Goal: Task Accomplishment & Management: Complete application form

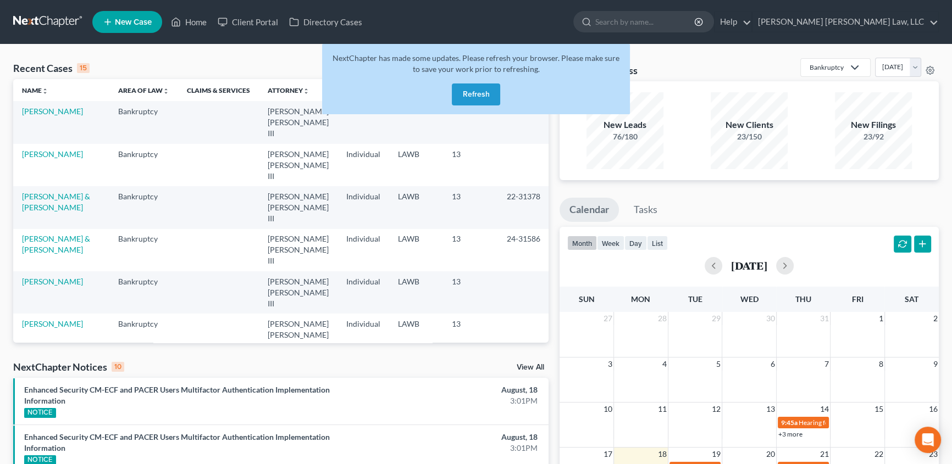
click at [462, 91] on button "Refresh" at bounding box center [476, 95] width 48 height 22
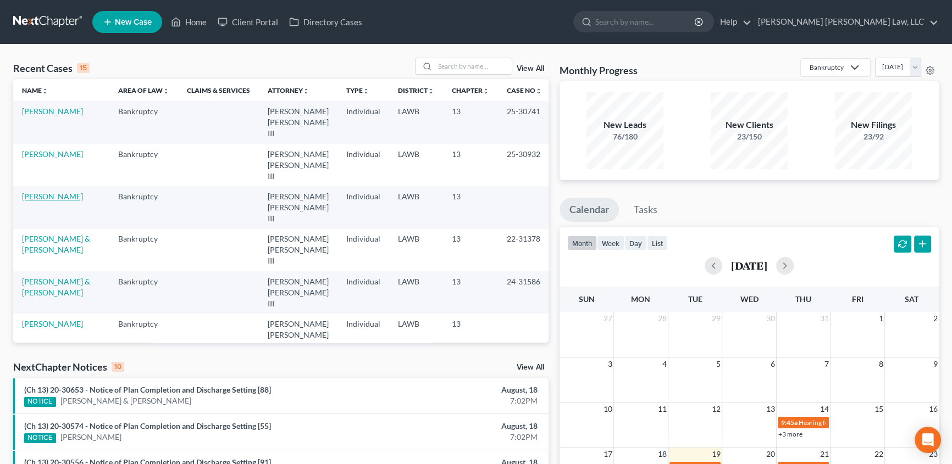
click at [41, 192] on link "[PERSON_NAME]" at bounding box center [52, 196] width 61 height 9
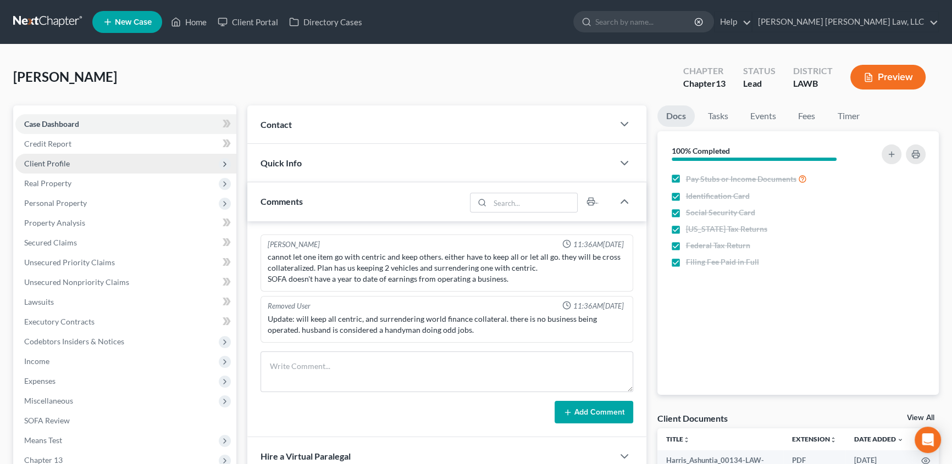
click at [65, 159] on span "Client Profile" at bounding box center [47, 163] width 46 height 9
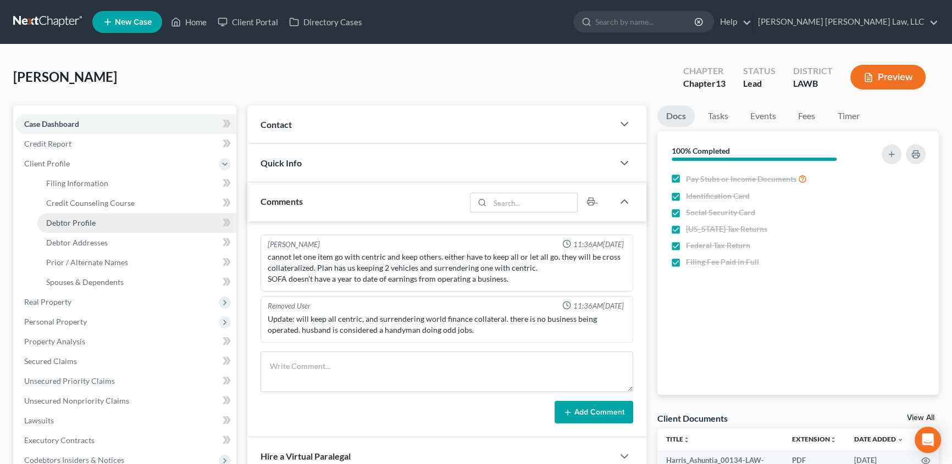
click at [92, 224] on span "Debtor Profile" at bounding box center [70, 222] width 49 height 9
select select "1"
select select "3"
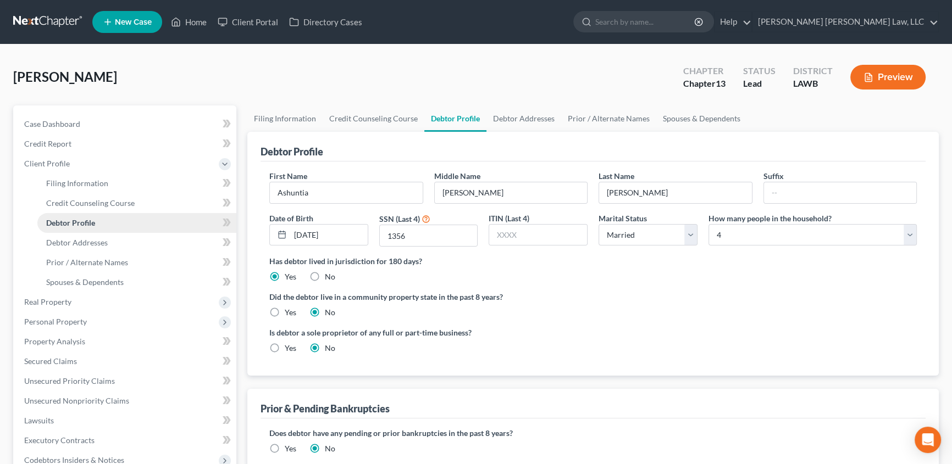
radio input "true"
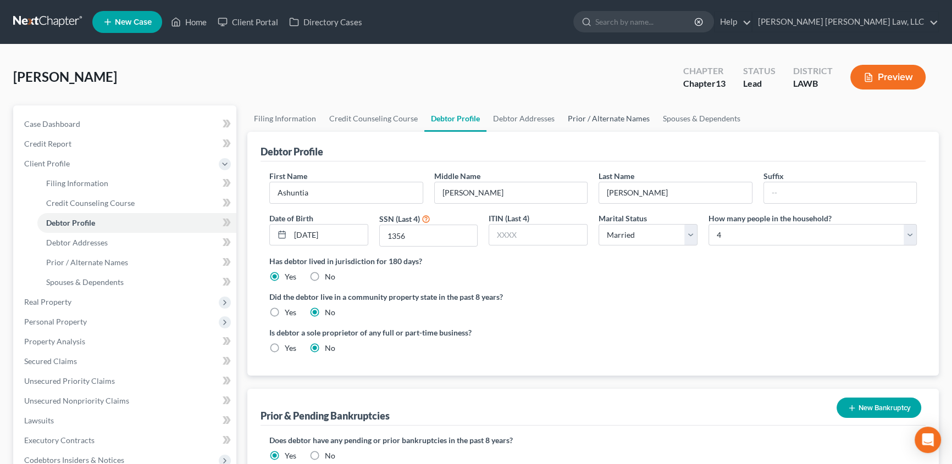
click at [637, 119] on link "Prior / Alternate Names" at bounding box center [608, 119] width 95 height 26
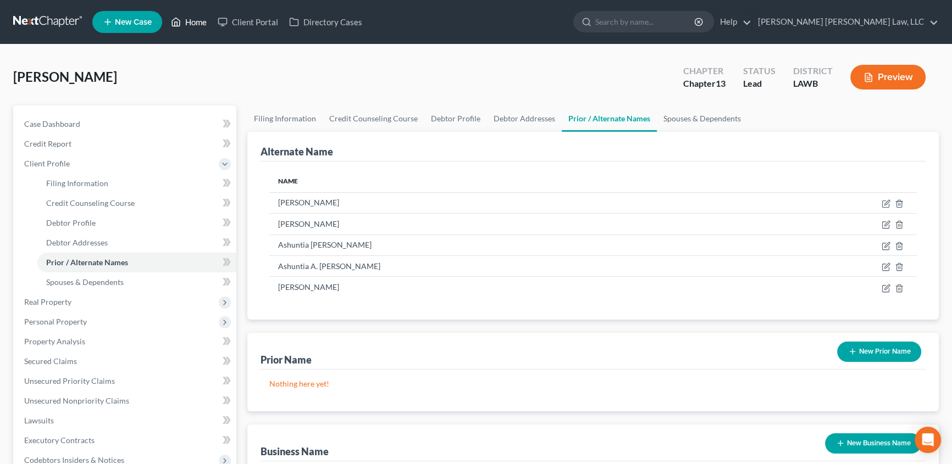
click at [190, 22] on link "Home" at bounding box center [188, 22] width 47 height 20
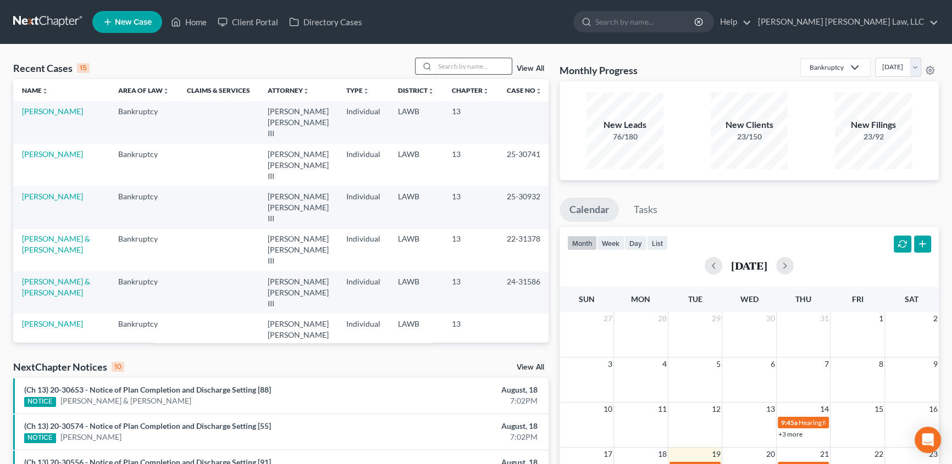
click at [443, 67] on input "search" at bounding box center [473, 66] width 77 height 16
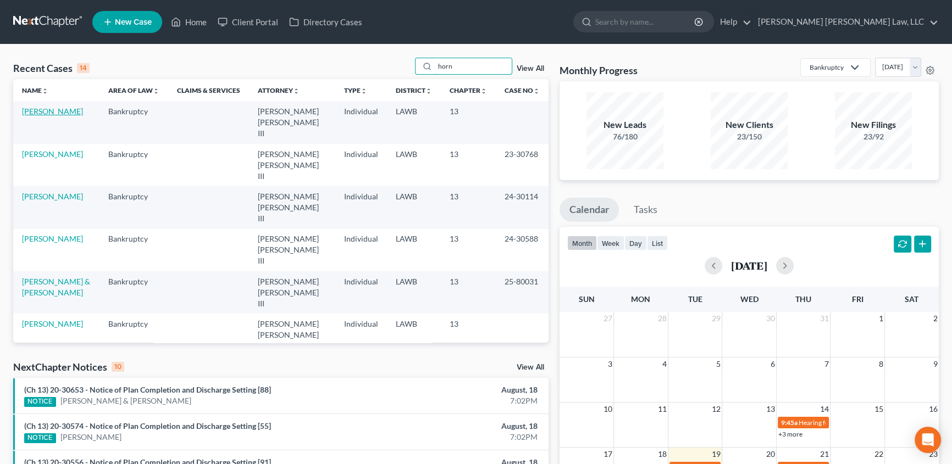
type input "horn"
click at [34, 114] on link "[PERSON_NAME]" at bounding box center [52, 111] width 61 height 9
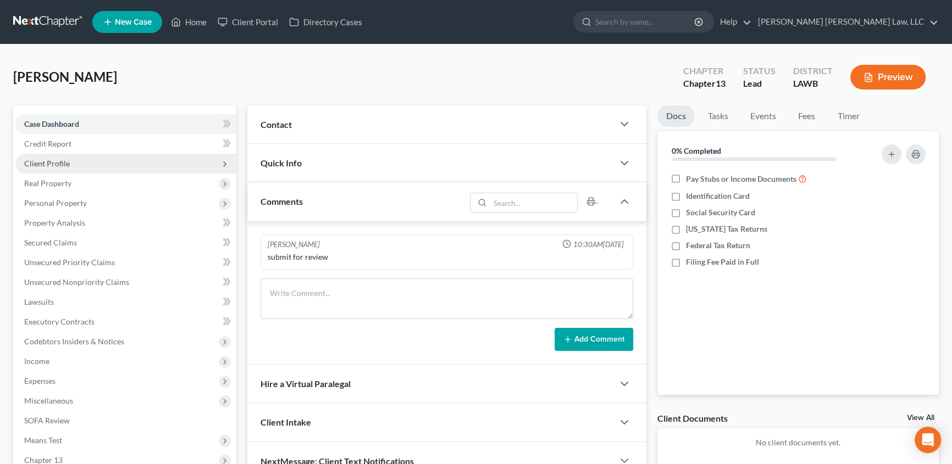
click at [68, 160] on span "Client Profile" at bounding box center [47, 163] width 46 height 9
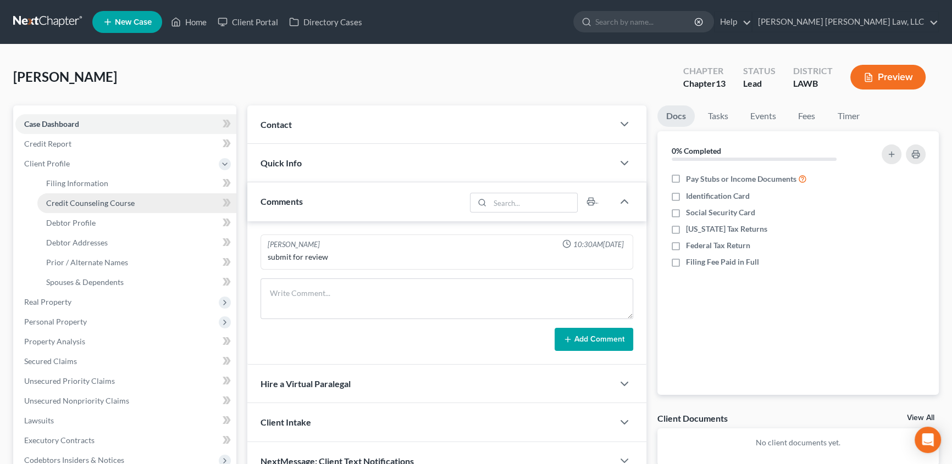
click at [73, 198] on span "Credit Counseling Course" at bounding box center [90, 202] width 89 height 9
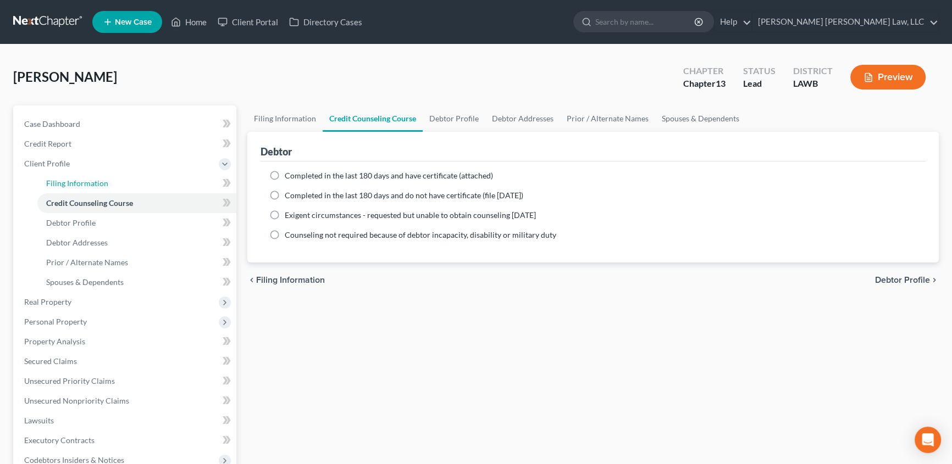
drag, startPoint x: 92, startPoint y: 181, endPoint x: 223, endPoint y: 202, distance: 131.9
click at [93, 181] on span "Filing Information" at bounding box center [77, 183] width 62 height 9
select select "1"
select select "0"
select select "3"
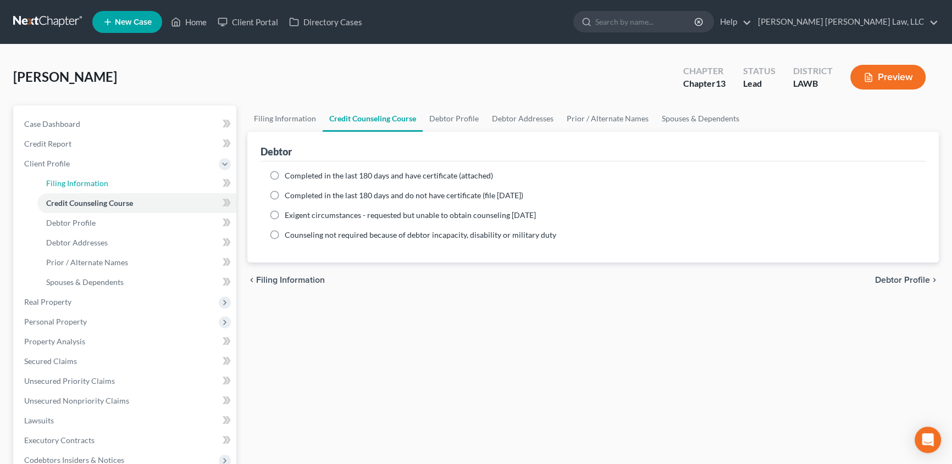
select select "19"
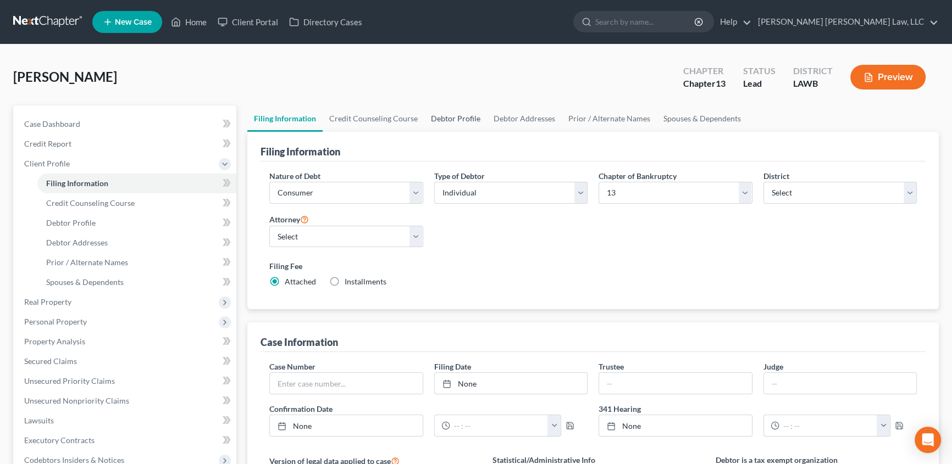
click at [449, 121] on link "Debtor Profile" at bounding box center [455, 119] width 63 height 26
select select "3"
select select "0"
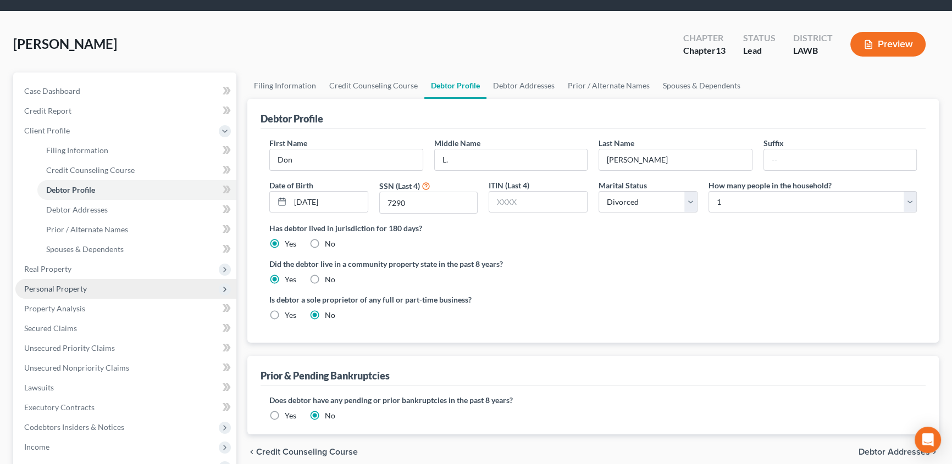
scroll to position [49, 0]
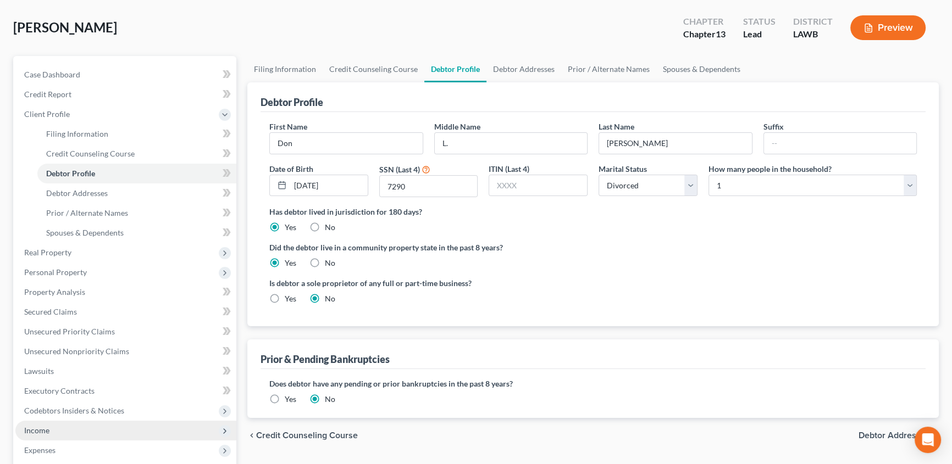
click at [38, 426] on span "Income" at bounding box center [36, 430] width 25 height 9
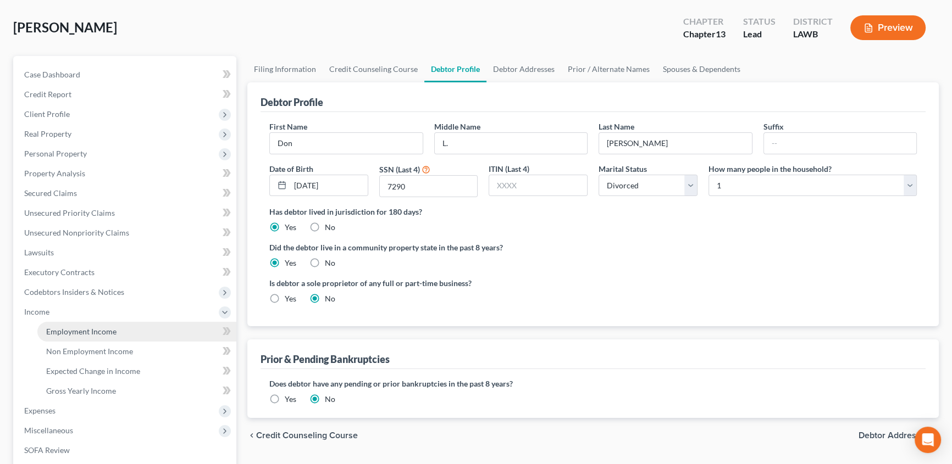
click at [85, 327] on span "Employment Income" at bounding box center [81, 331] width 70 height 9
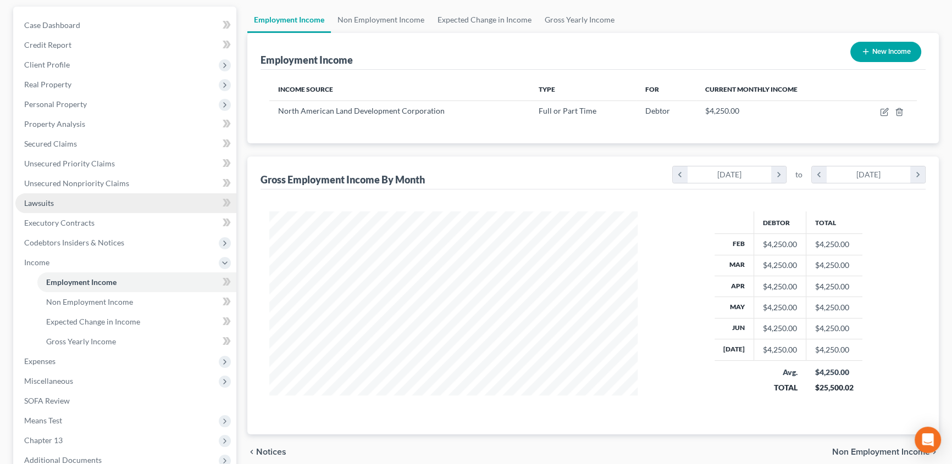
scroll to position [99, 0]
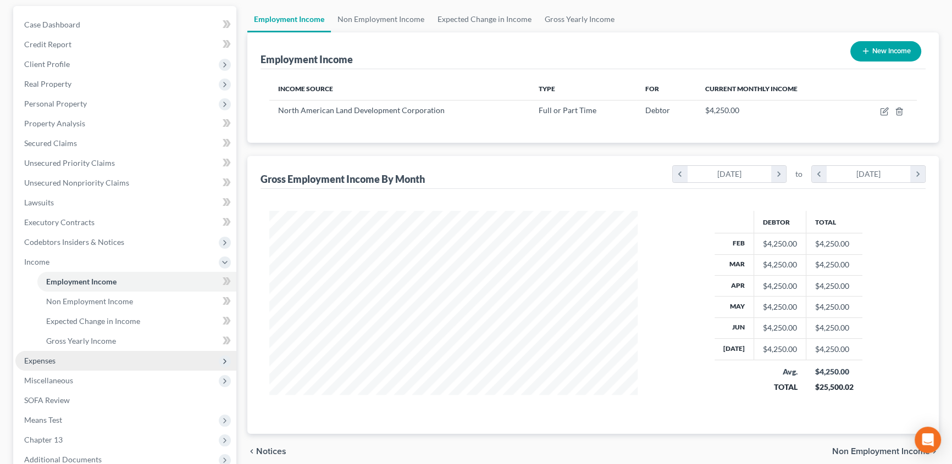
click at [71, 363] on span "Expenses" at bounding box center [125, 361] width 221 height 20
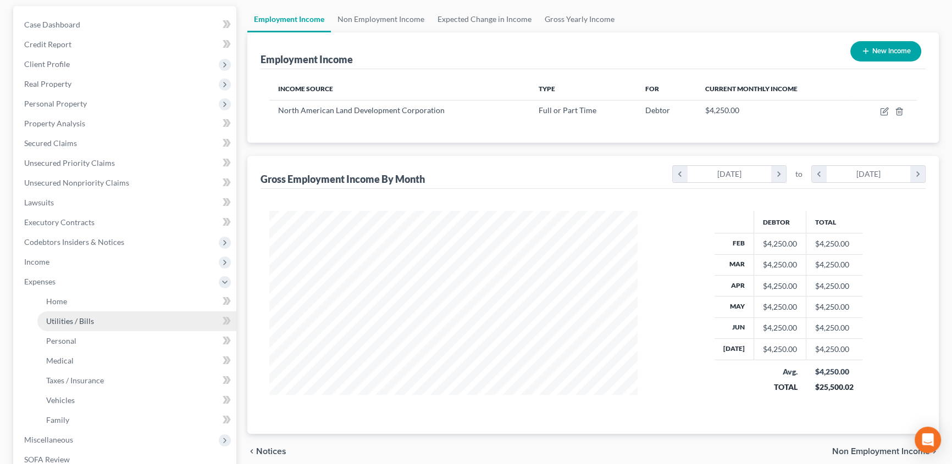
click at [85, 327] on link "Utilities / Bills" at bounding box center [136, 322] width 199 height 20
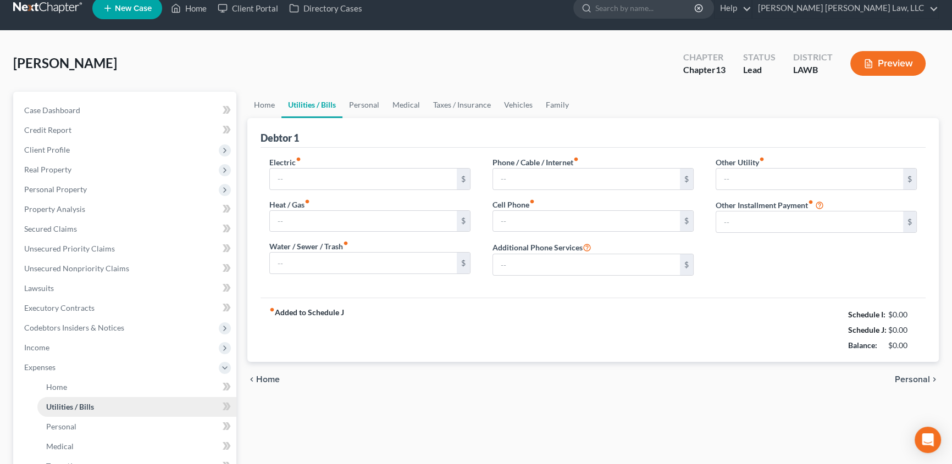
type input "200.00"
type input "35.00"
type input "110.00"
type input "325.00"
type input "63.00"
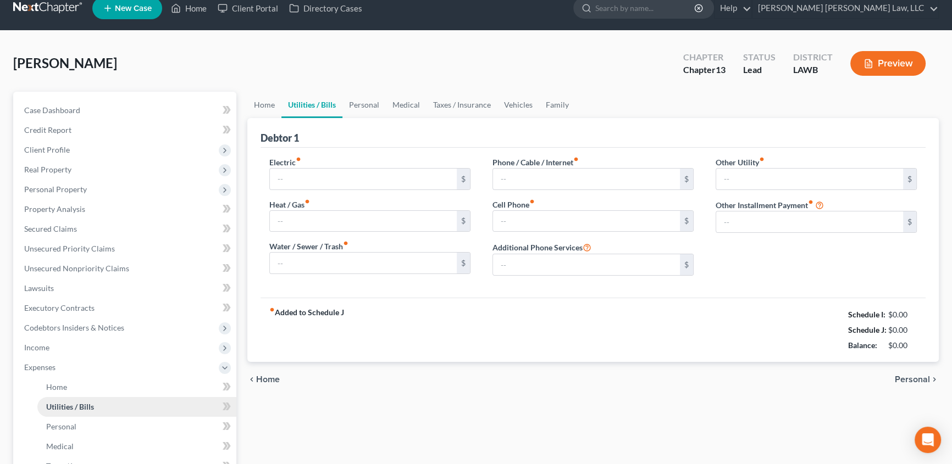
type input "0.00"
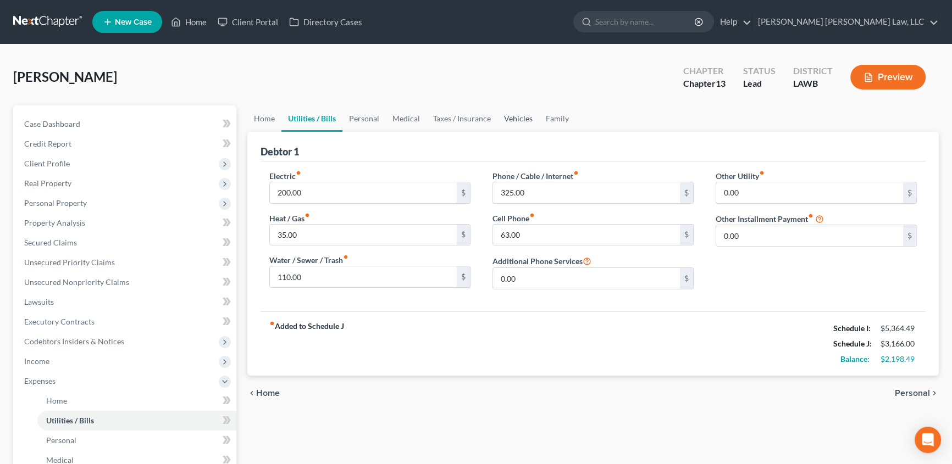
click at [519, 112] on link "Vehicles" at bounding box center [518, 119] width 42 height 26
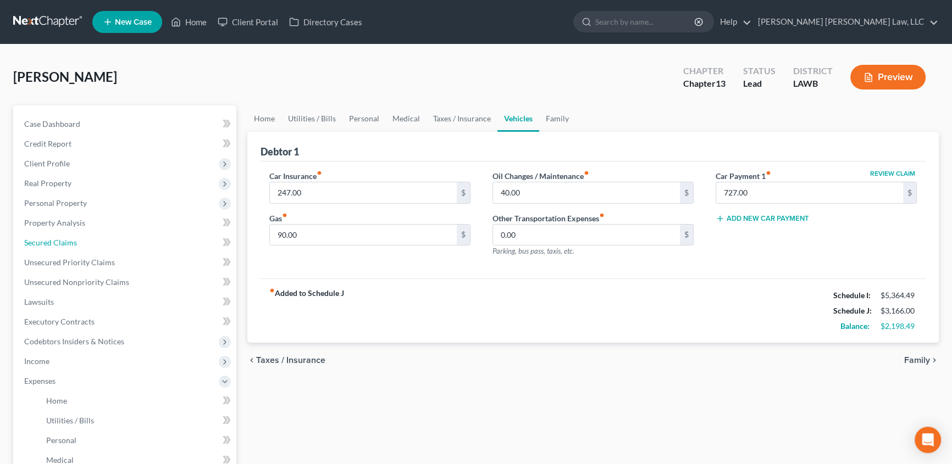
click at [62, 240] on span "Secured Claims" at bounding box center [50, 242] width 53 height 9
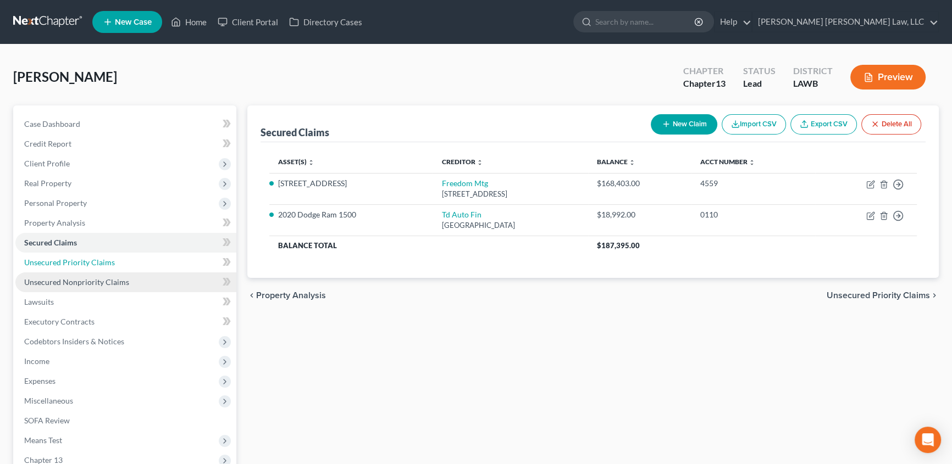
drag, startPoint x: 44, startPoint y: 264, endPoint x: 48, endPoint y: 277, distance: 13.2
click at [44, 264] on span "Unsecured Priority Claims" at bounding box center [69, 262] width 91 height 9
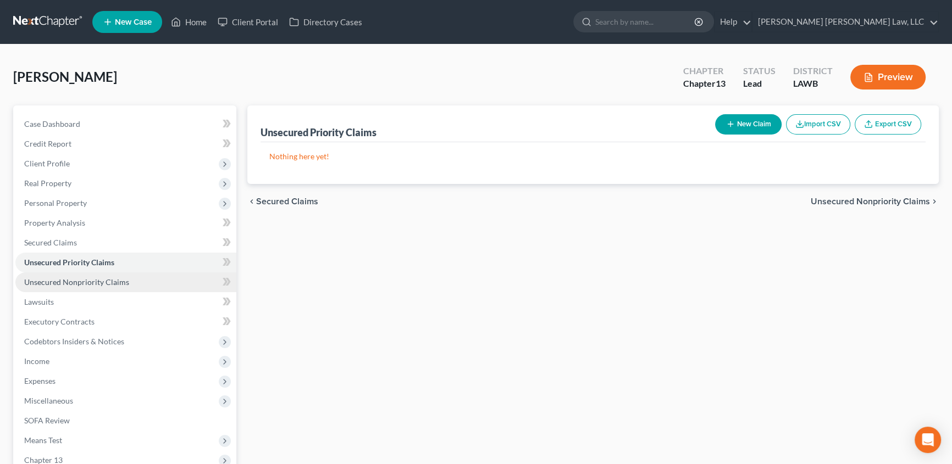
click at [48, 278] on span "Unsecured Nonpriority Claims" at bounding box center [76, 282] width 105 height 9
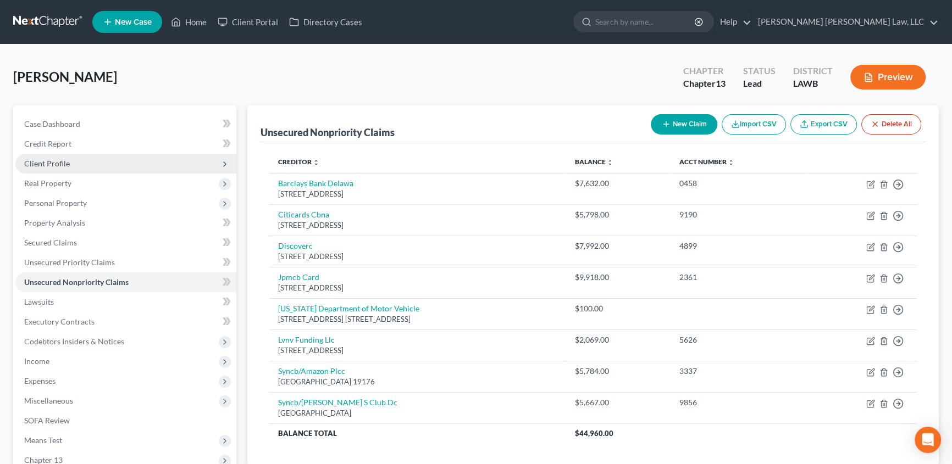
click at [52, 156] on span "Client Profile" at bounding box center [125, 164] width 221 height 20
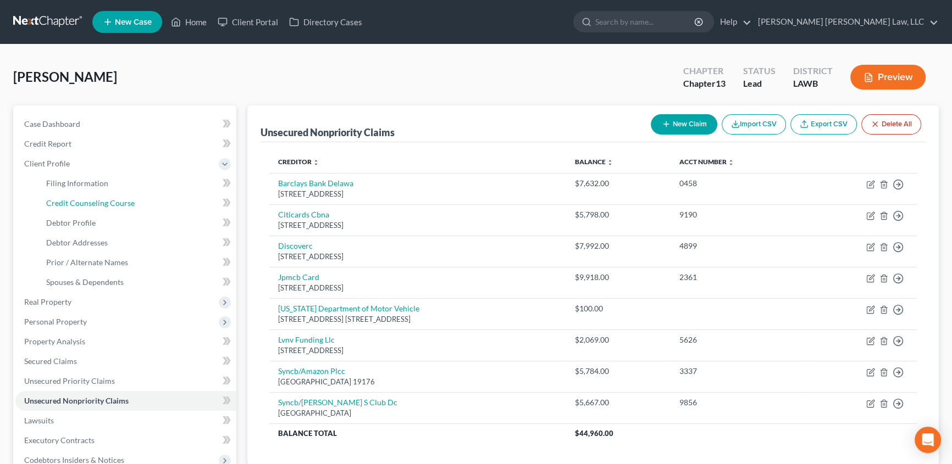
click at [79, 199] on span "Credit Counseling Course" at bounding box center [90, 202] width 89 height 9
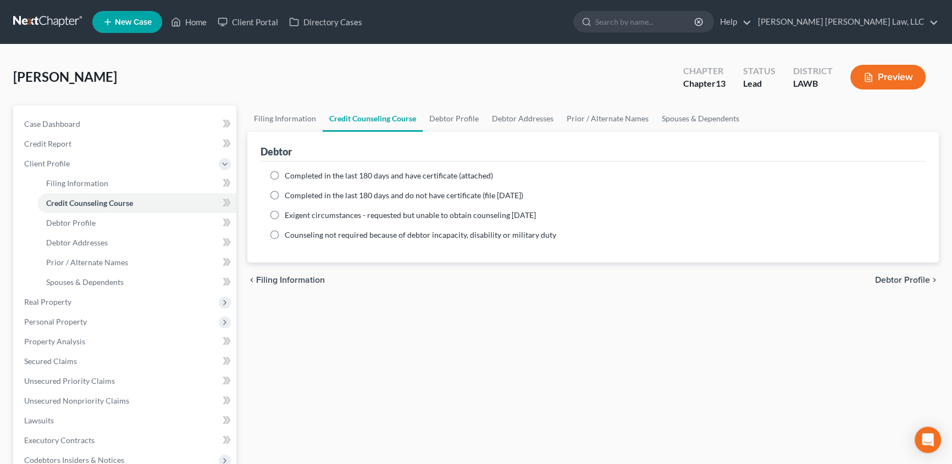
click at [285, 176] on label "Completed in the last 180 days and have certificate (attached)" at bounding box center [389, 175] width 208 height 11
click at [289, 176] on input "Completed in the last 180 days and have certificate (attached)" at bounding box center [292, 173] width 7 height 7
radio input "true"
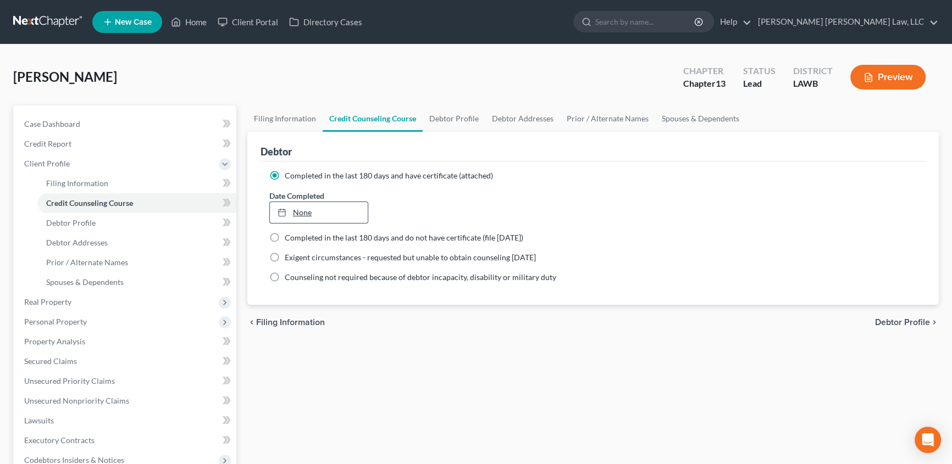
click at [297, 211] on link "None" at bounding box center [319, 212] width 98 height 21
type input "[DATE]"
click at [390, 357] on div "Filing Information Credit Counseling Course Debtor Profile Debtor Addresses Pri…" at bounding box center [593, 394] width 703 height 576
click at [450, 116] on link "Debtor Profile" at bounding box center [454, 119] width 63 height 26
select select "3"
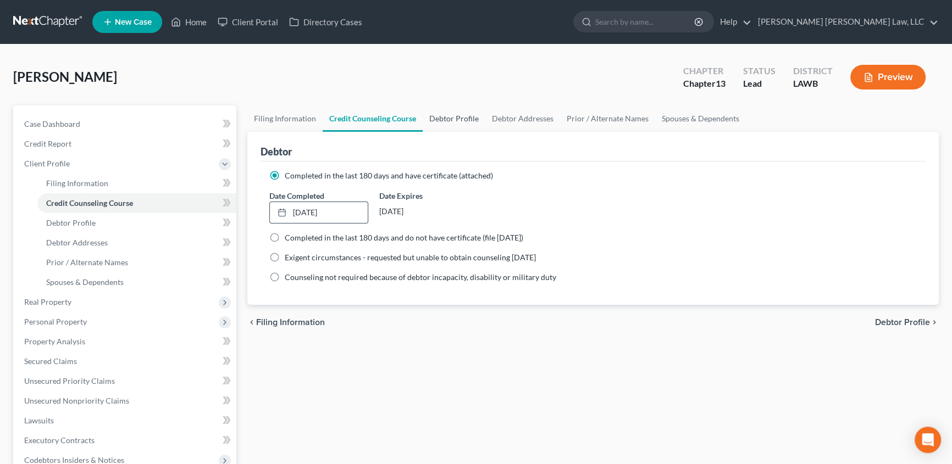
select select "0"
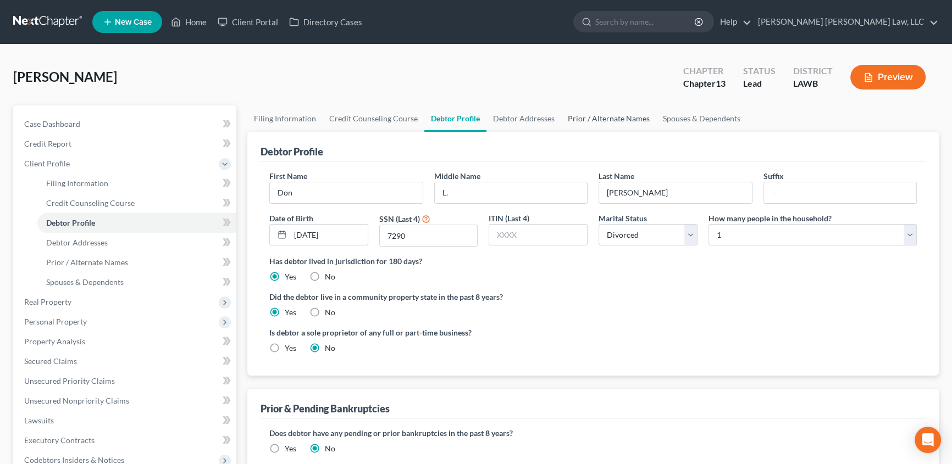
click at [610, 117] on link "Prior / Alternate Names" at bounding box center [608, 119] width 95 height 26
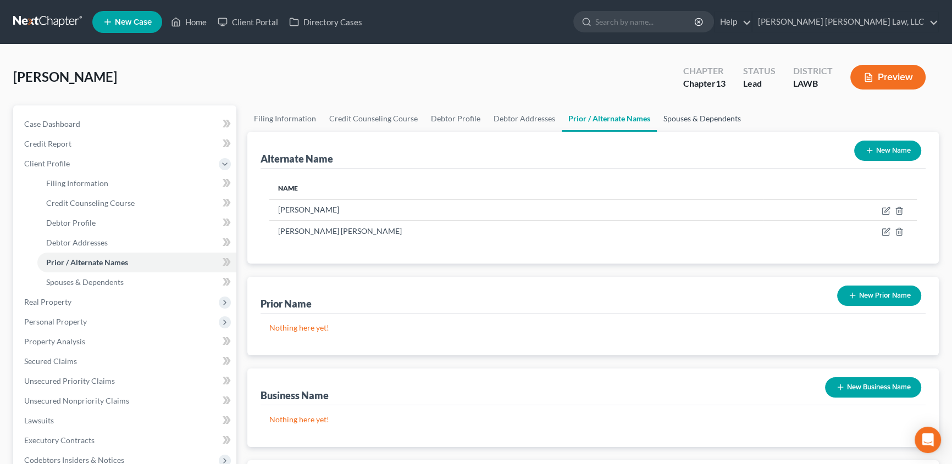
click at [698, 120] on link "Spouses & Dependents" at bounding box center [702, 119] width 91 height 26
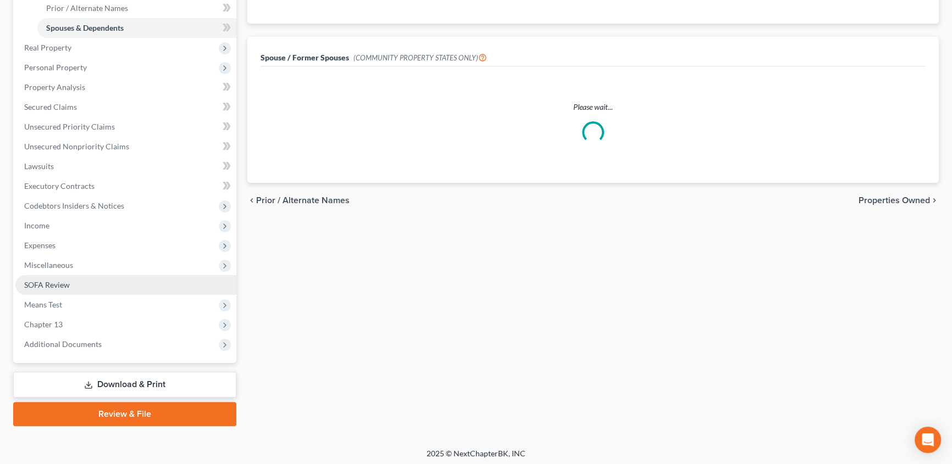
scroll to position [257, 0]
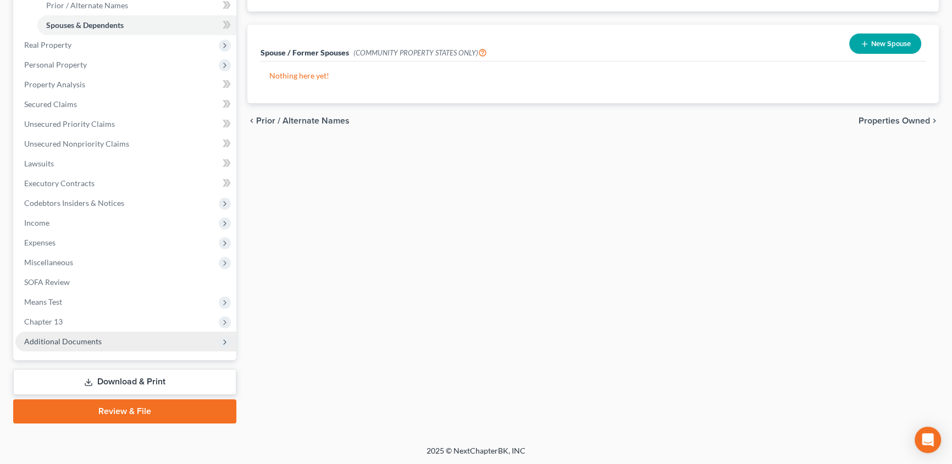
click at [56, 343] on span "Additional Documents" at bounding box center [63, 341] width 78 height 9
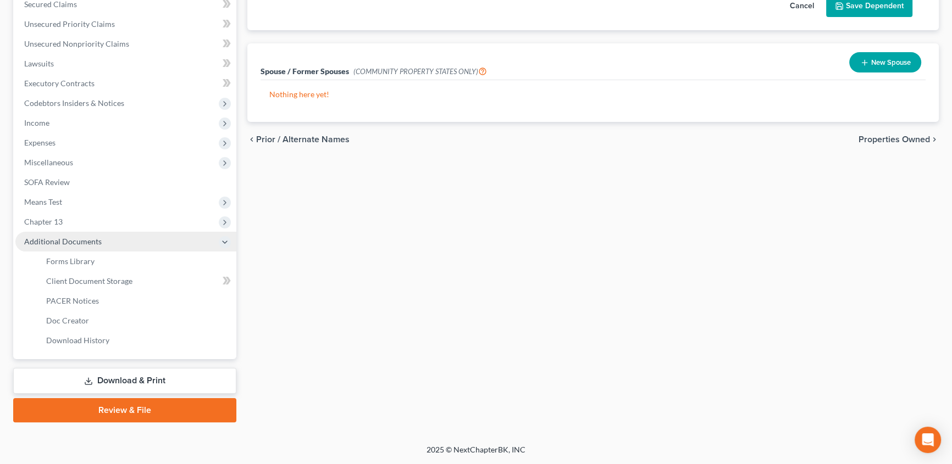
scroll to position [237, 0]
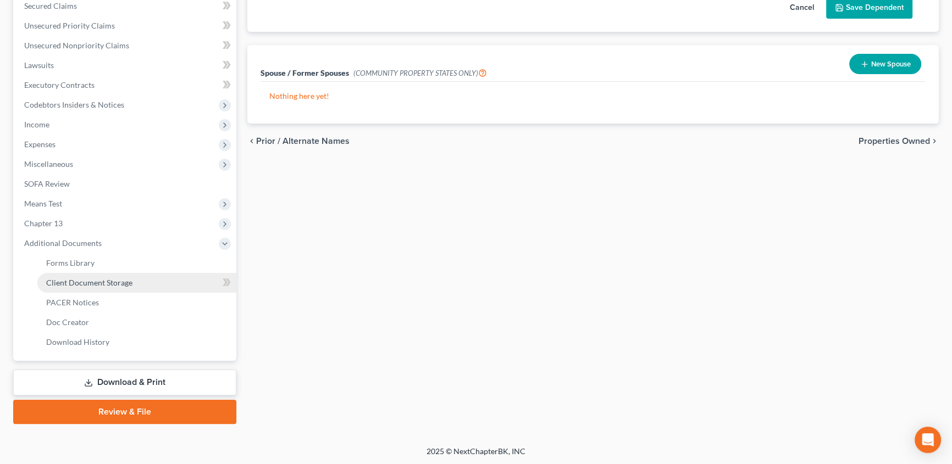
click at [129, 280] on span "Client Document Storage" at bounding box center [89, 282] width 86 height 9
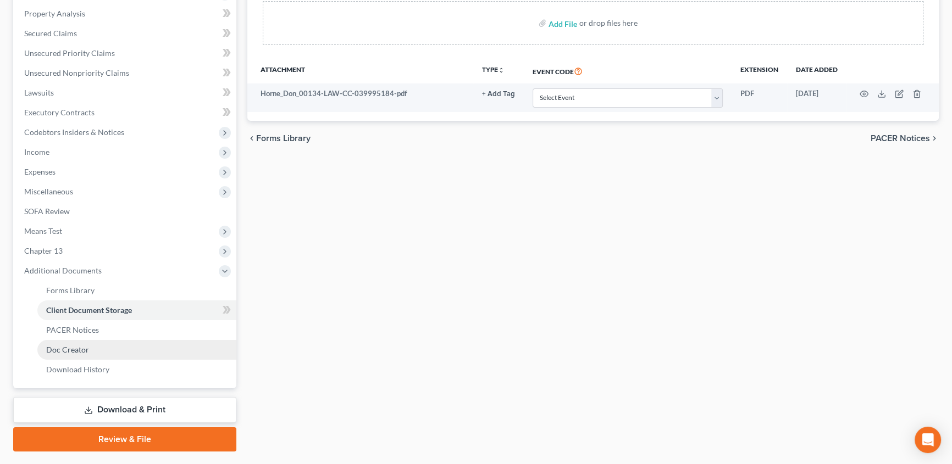
scroll to position [237, 0]
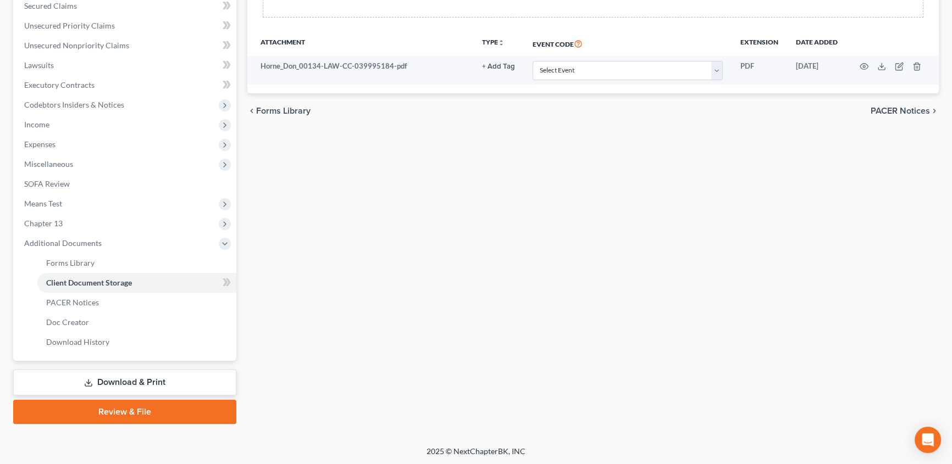
click at [142, 412] on link "Review & File" at bounding box center [124, 412] width 223 height 24
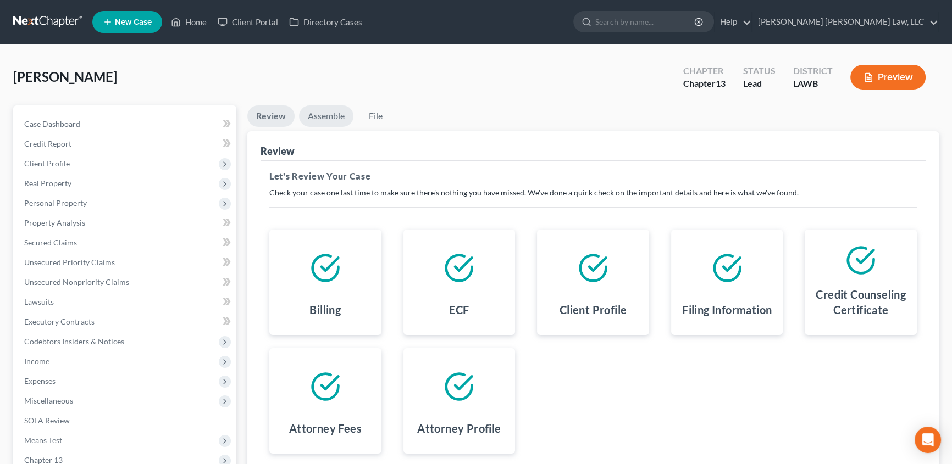
click at [329, 115] on link "Assemble" at bounding box center [326, 116] width 54 height 21
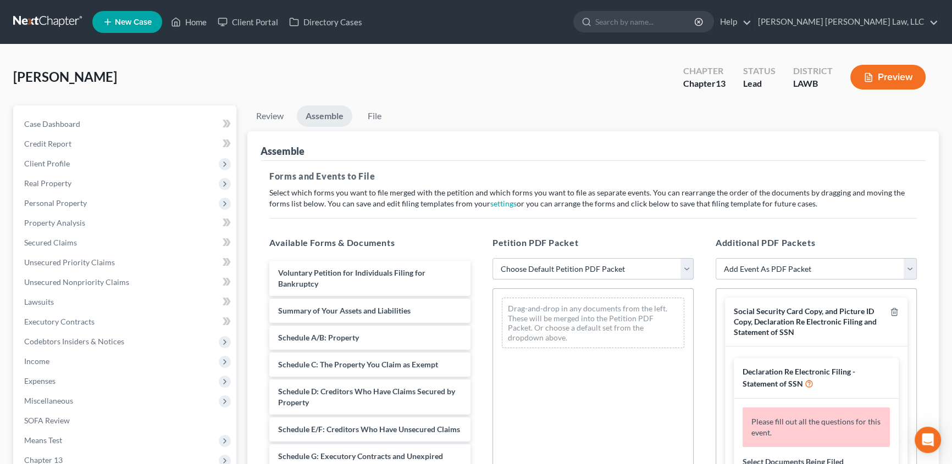
click at [573, 270] on select "Choose Default Petition PDF Packet Complete Bankruptcy Petition (all forms and …" at bounding box center [593, 269] width 201 height 22
select select "0"
click at [493, 258] on select "Choose Default Petition PDF Packet Complete Bankruptcy Petition (all forms and …" at bounding box center [593, 269] width 201 height 22
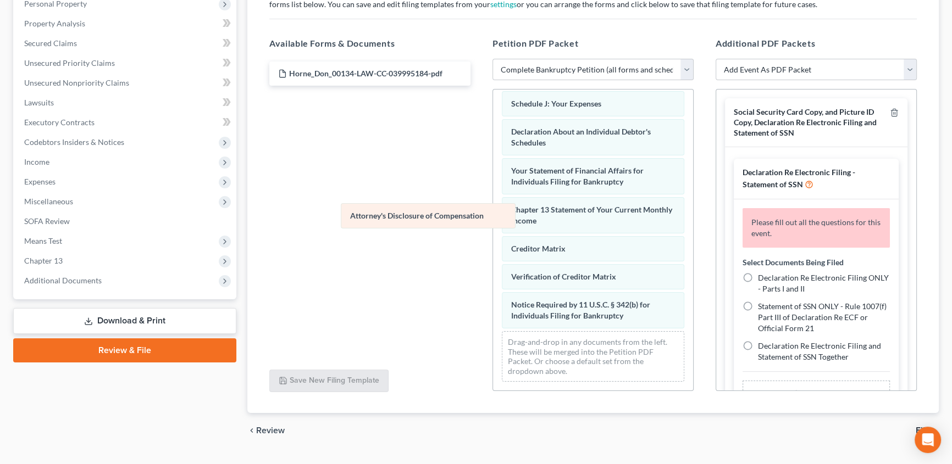
scroll to position [312, 0]
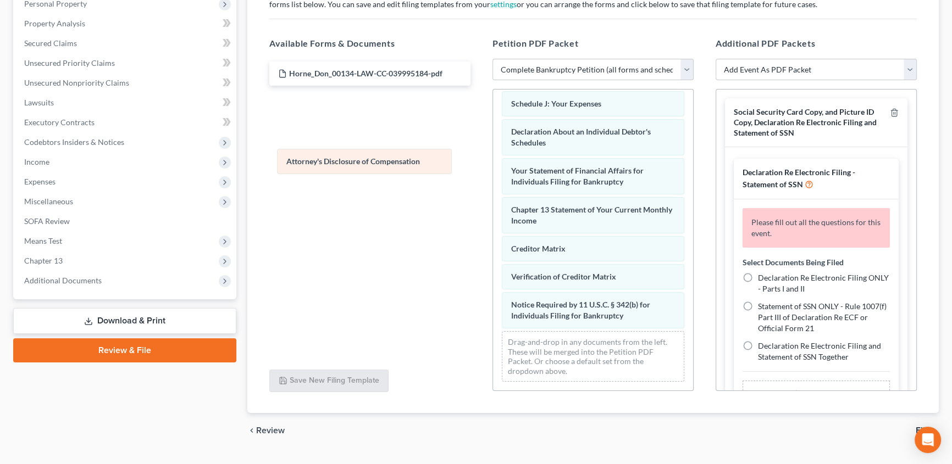
drag, startPoint x: 542, startPoint y: 314, endPoint x: 323, endPoint y: 158, distance: 268.9
click at [493, 159] on div "Attorney's Disclosure of Compensation Voluntary Petition for Individuals Filing…" at bounding box center [593, 88] width 200 height 605
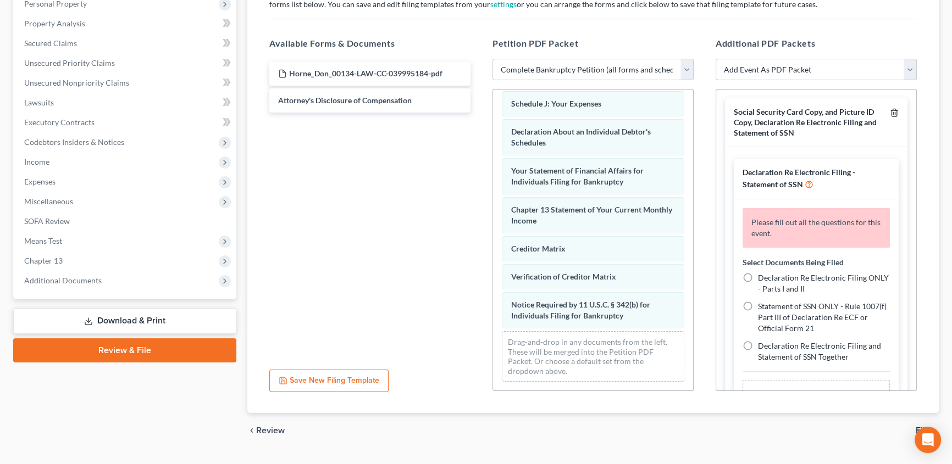
click at [892, 111] on icon "button" at bounding box center [894, 112] width 5 height 7
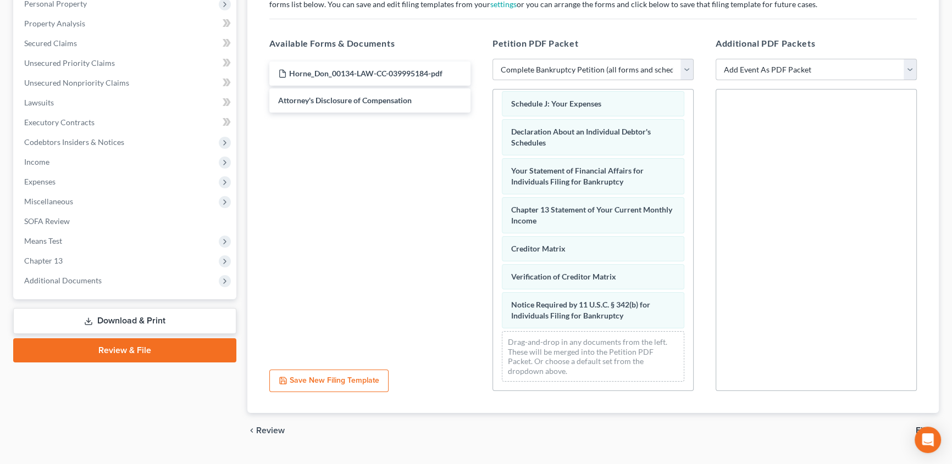
click at [781, 71] on select "Add Event As PDF Packet 20 Largest Unsecured Creditors Amended Creditor Matrix …" at bounding box center [816, 70] width 201 height 22
select select "9"
click at [716, 59] on select "Add Event As PDF Packet 20 Largest Unsecured Creditors Amended Creditor Matrix …" at bounding box center [816, 70] width 201 height 22
select select
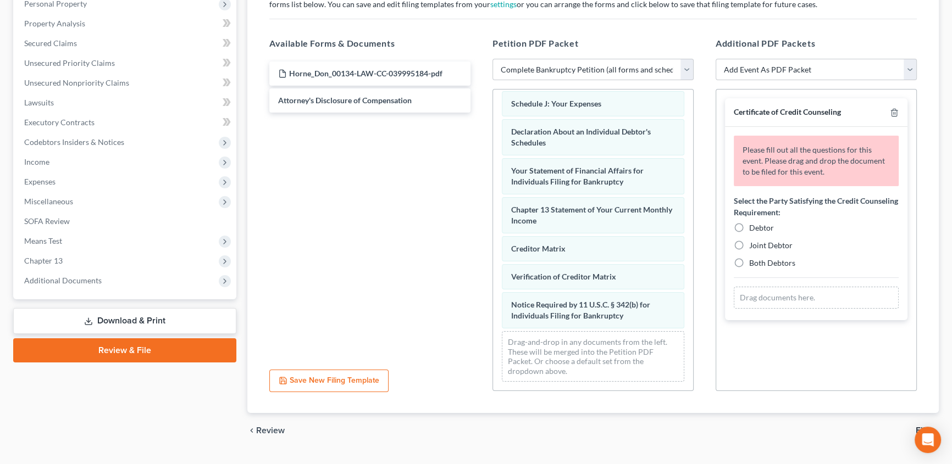
click at [749, 226] on label "Debtor" at bounding box center [761, 228] width 25 height 11
click at [754, 226] on input "Debtor" at bounding box center [757, 226] width 7 height 7
radio input "true"
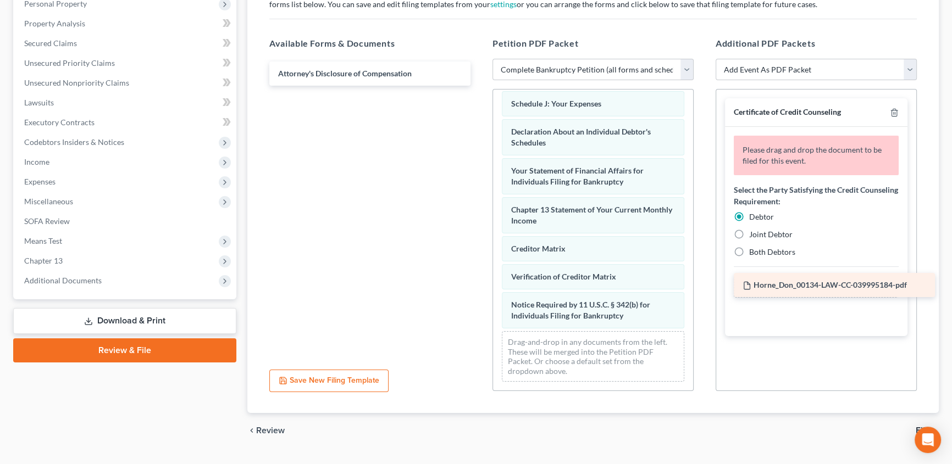
drag, startPoint x: 312, startPoint y: 71, endPoint x: 772, endPoint y: 284, distance: 506.9
click at [479, 86] on div "Horne_Don_00134-LAW-CC-039995184-pdf Horne_Don_00134-LAW-CC-039995184-pdf Attor…" at bounding box center [370, 74] width 219 height 24
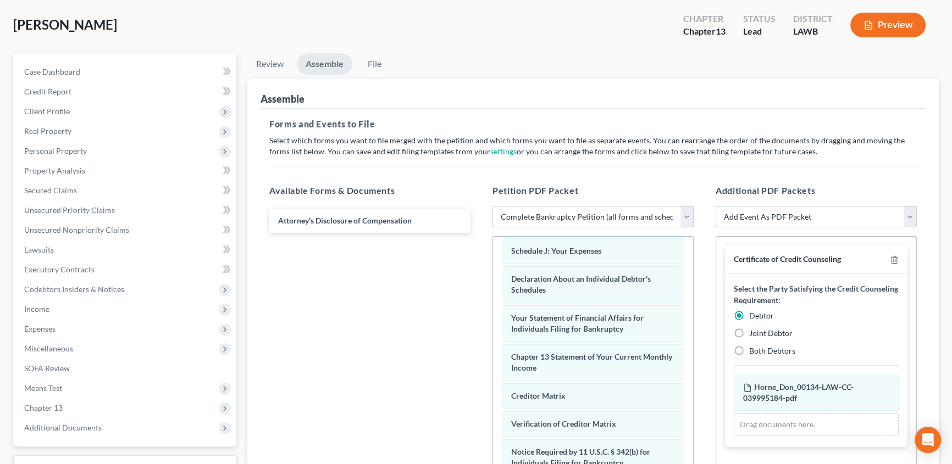
scroll to position [49, 0]
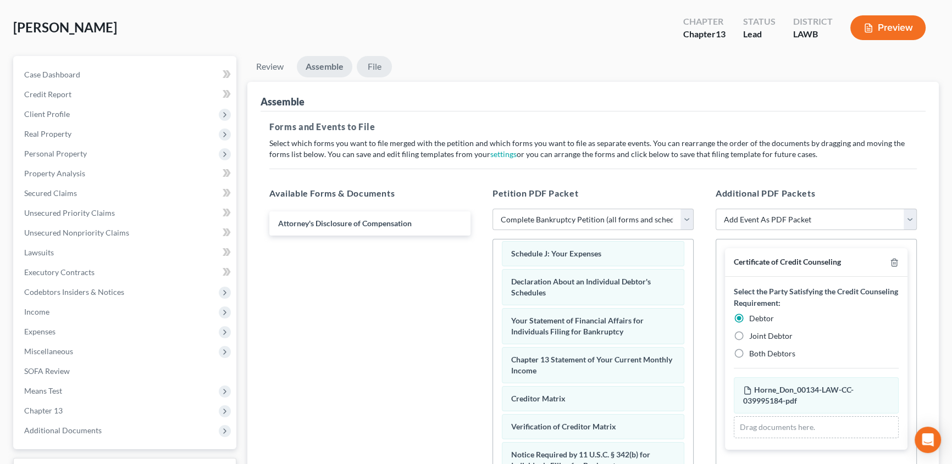
click at [381, 63] on link "File" at bounding box center [374, 66] width 35 height 21
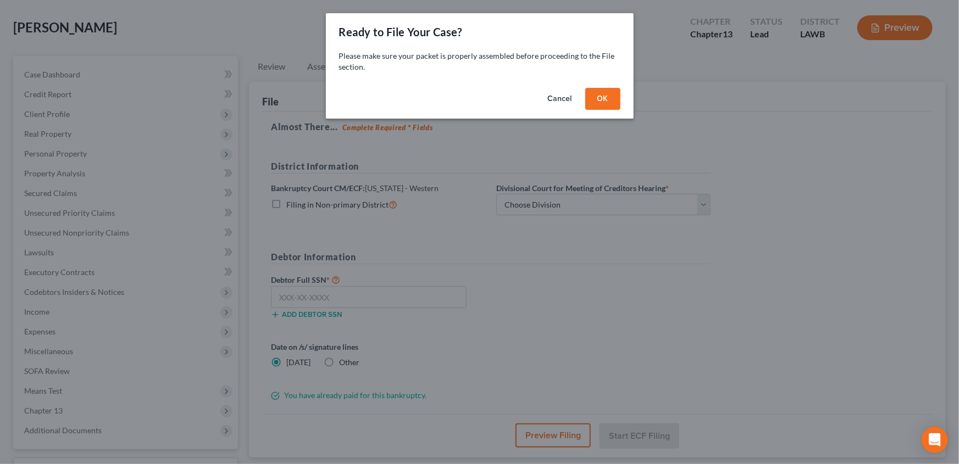
click at [594, 103] on button "OK" at bounding box center [602, 99] width 35 height 22
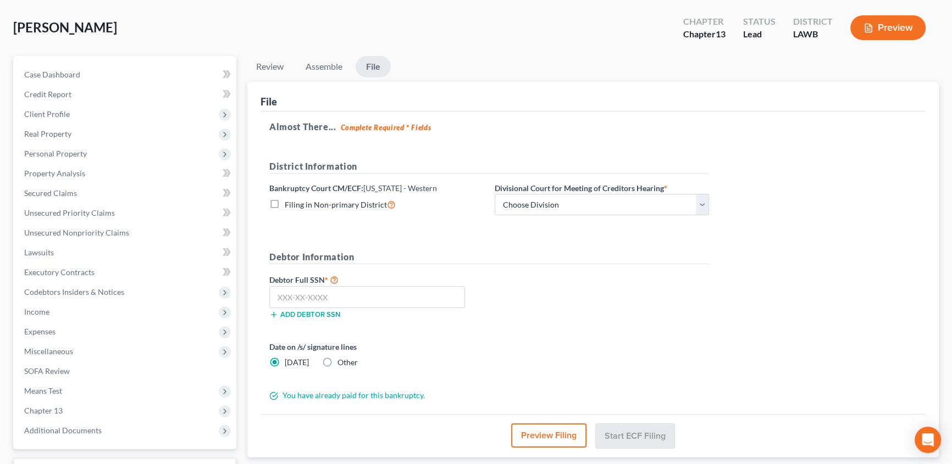
click at [285, 203] on label "Filing in Non-primary District" at bounding box center [340, 204] width 111 height 13
click at [289, 203] on input "Filing in Non-primary District" at bounding box center [292, 201] width 7 height 7
checkbox input "true"
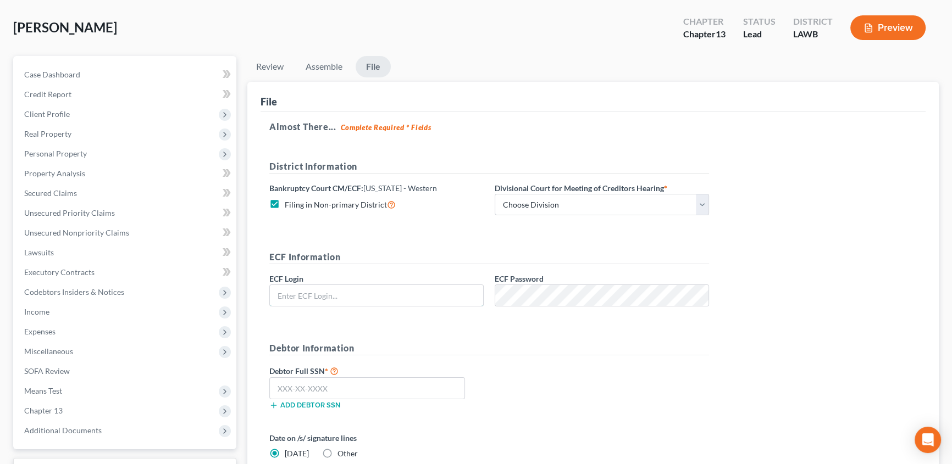
type input "eoyoung3p"
click at [527, 208] on select "Choose Division [GEOGRAPHIC_DATA] [GEOGRAPHIC_DATA]-[GEOGRAPHIC_DATA] Lake [PER…" at bounding box center [602, 205] width 214 height 22
select select "3"
click at [495, 194] on select "Choose Division [GEOGRAPHIC_DATA] [GEOGRAPHIC_DATA]-[GEOGRAPHIC_DATA] Lake [PER…" at bounding box center [602, 205] width 214 height 22
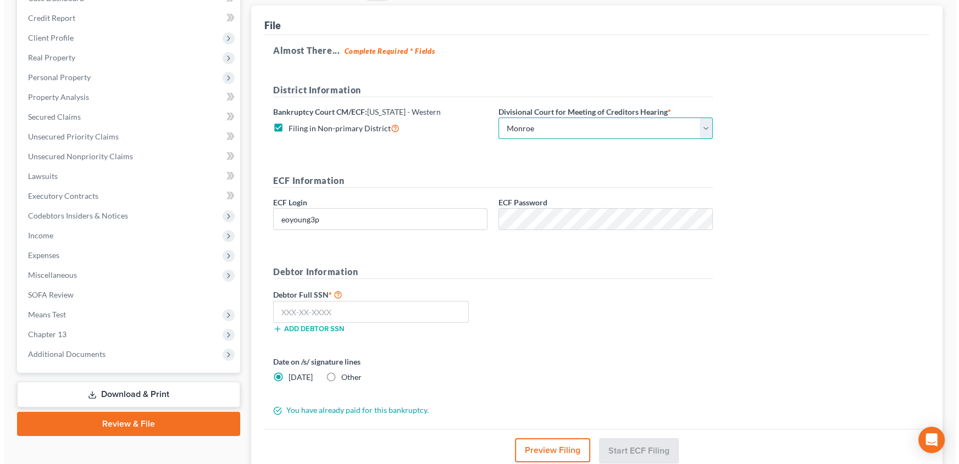
scroll to position [150, 0]
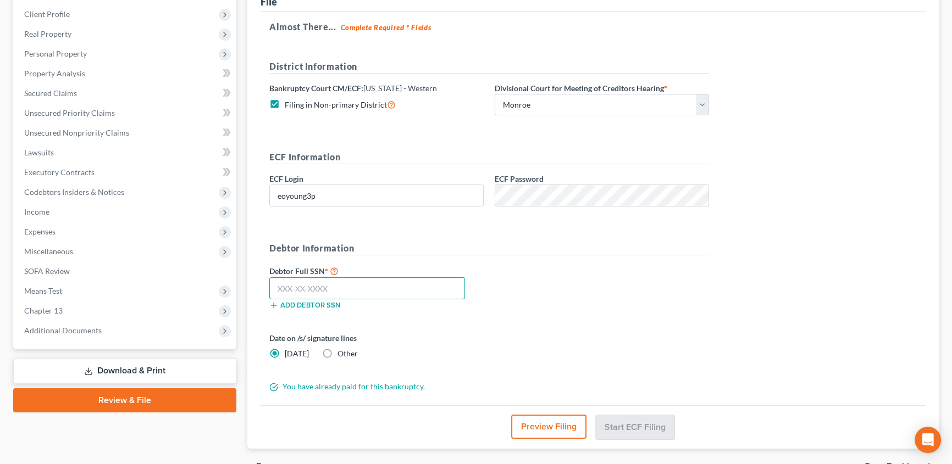
click at [283, 285] on input "text" at bounding box center [367, 289] width 196 height 22
type input "437-94-7290"
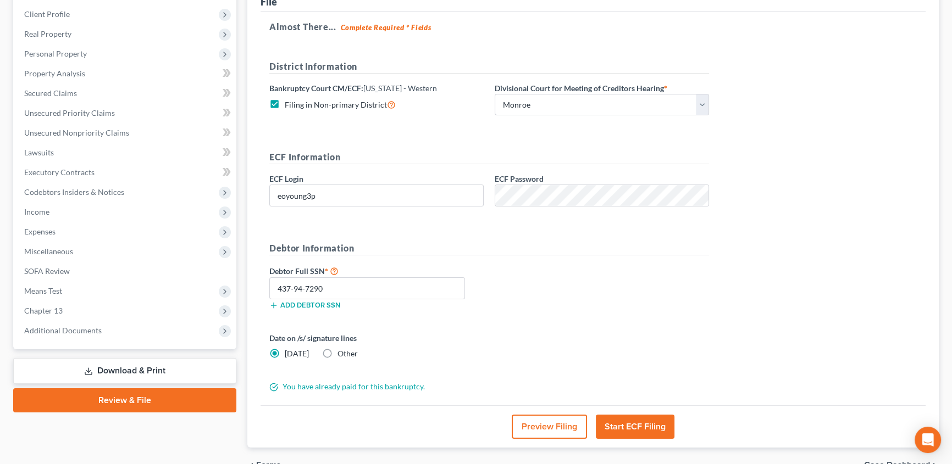
click at [649, 429] on button "Start ECF Filing" at bounding box center [635, 427] width 79 height 24
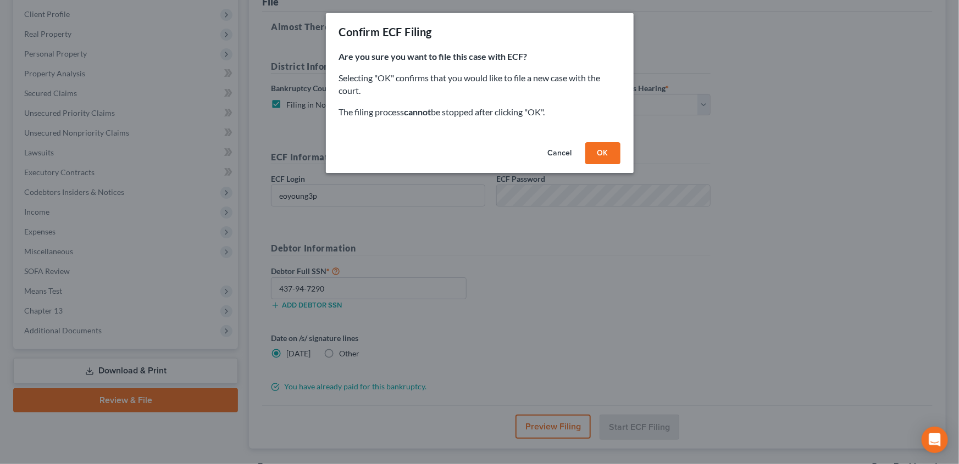
click at [603, 159] on button "OK" at bounding box center [602, 153] width 35 height 22
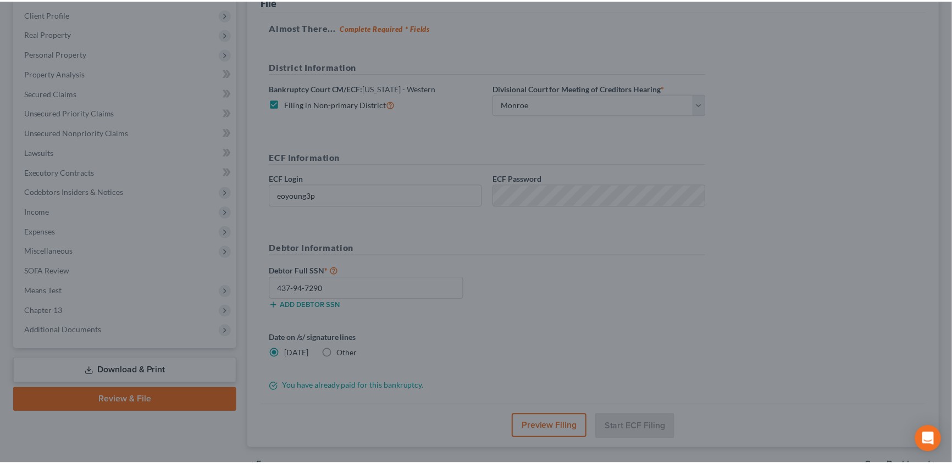
scroll to position [138, 0]
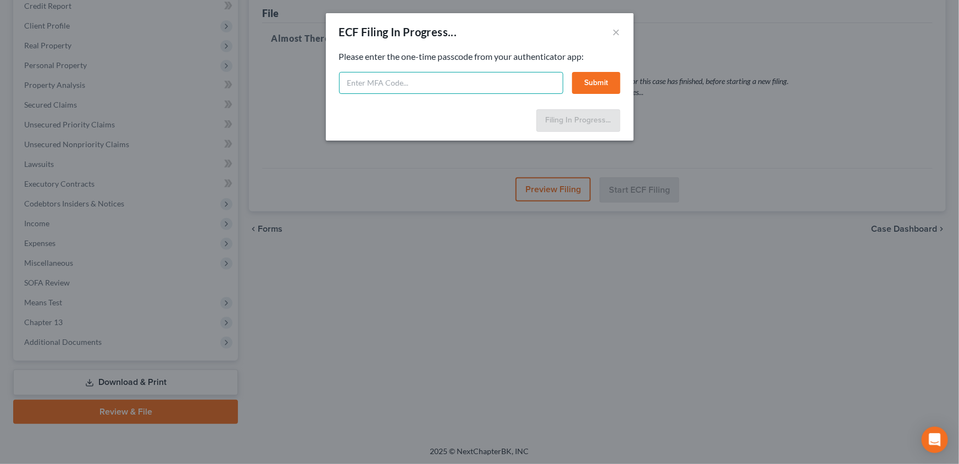
click at [379, 79] on input "text" at bounding box center [451, 83] width 224 height 22
type input "014815"
click at [594, 85] on button "Submit" at bounding box center [596, 83] width 48 height 22
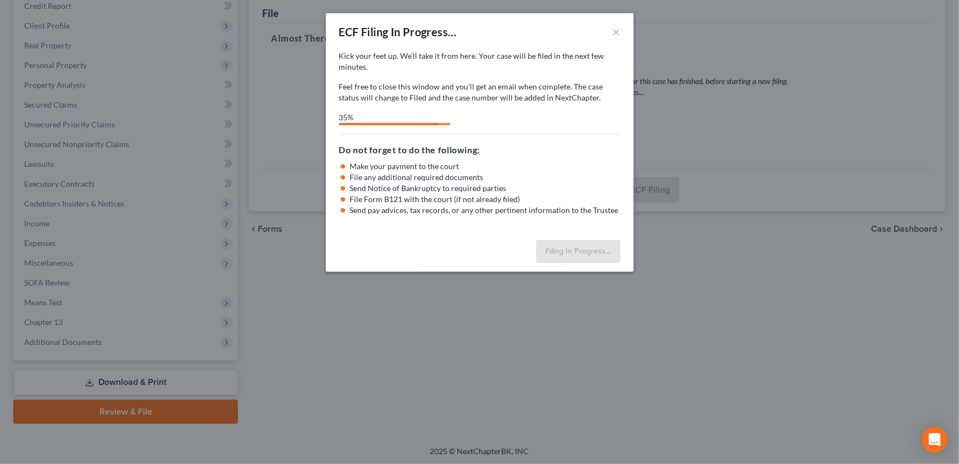
select select "3"
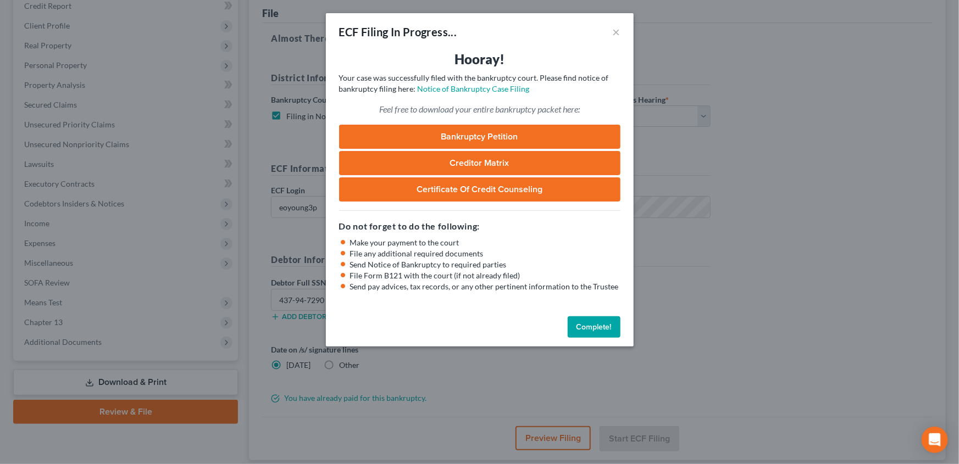
drag, startPoint x: 584, startPoint y: 327, endPoint x: 527, endPoint y: 334, distance: 57.7
click at [584, 327] on button "Complete!" at bounding box center [594, 328] width 53 height 22
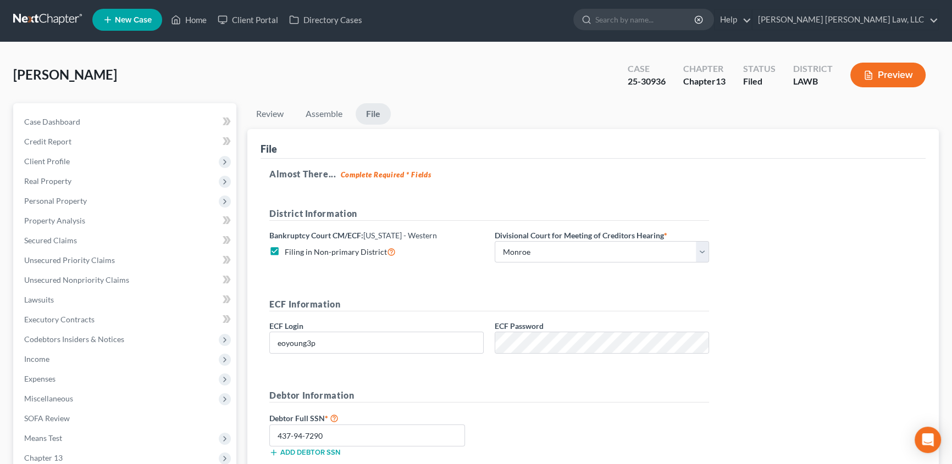
scroll to position [0, 0]
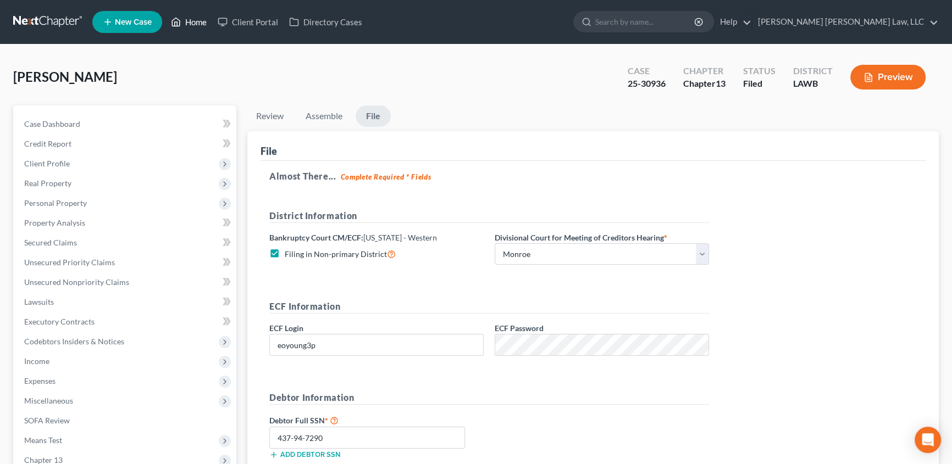
click at [195, 21] on link "Home" at bounding box center [188, 22] width 47 height 20
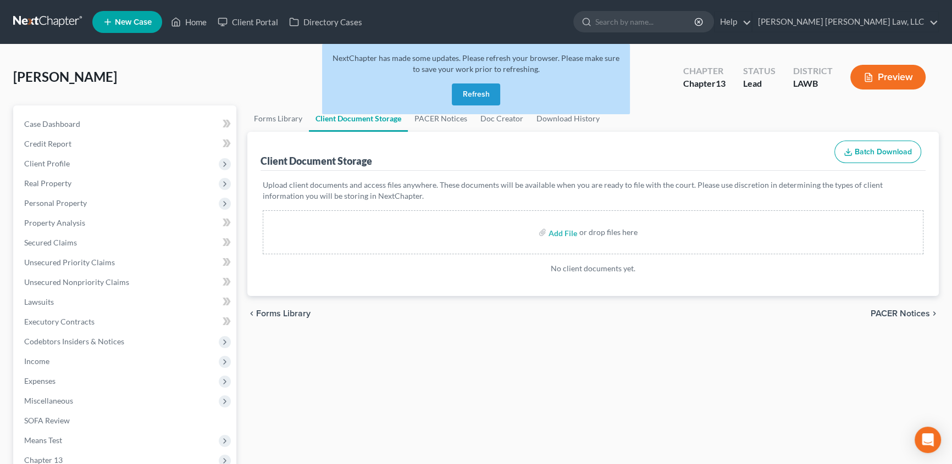
click at [478, 89] on button "Refresh" at bounding box center [476, 95] width 48 height 22
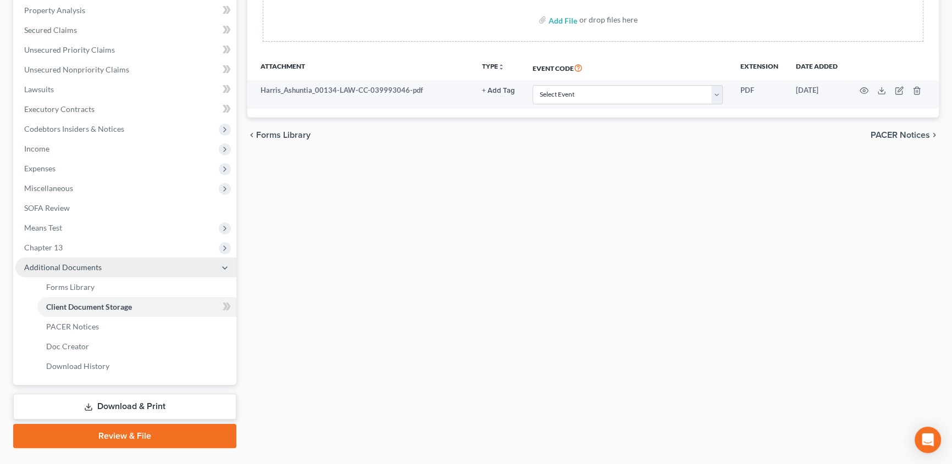
scroll to position [237, 0]
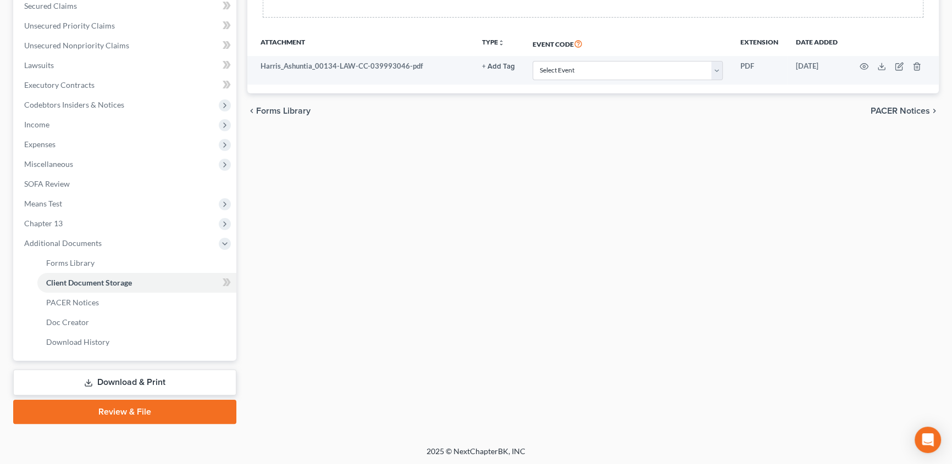
click at [170, 410] on link "Review & File" at bounding box center [124, 412] width 223 height 24
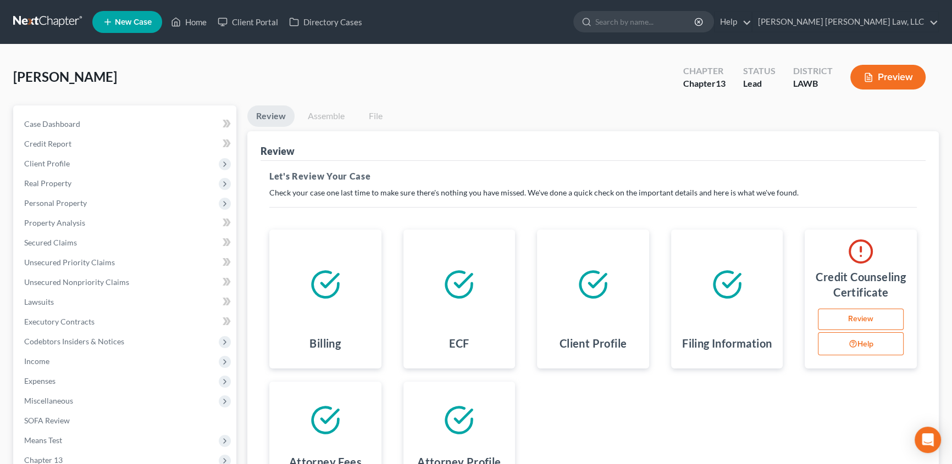
click at [848, 320] on link "Review" at bounding box center [861, 320] width 86 height 22
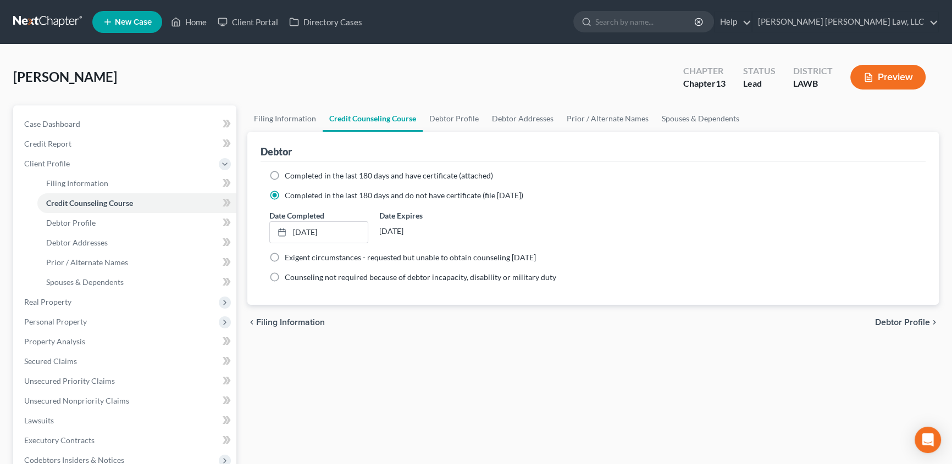
click at [285, 174] on label "Completed in the last 180 days and have certificate (attached)" at bounding box center [389, 175] width 208 height 11
click at [289, 174] on input "Completed in the last 180 days and have certificate (attached)" at bounding box center [292, 173] width 7 height 7
radio input "true"
radio input "false"
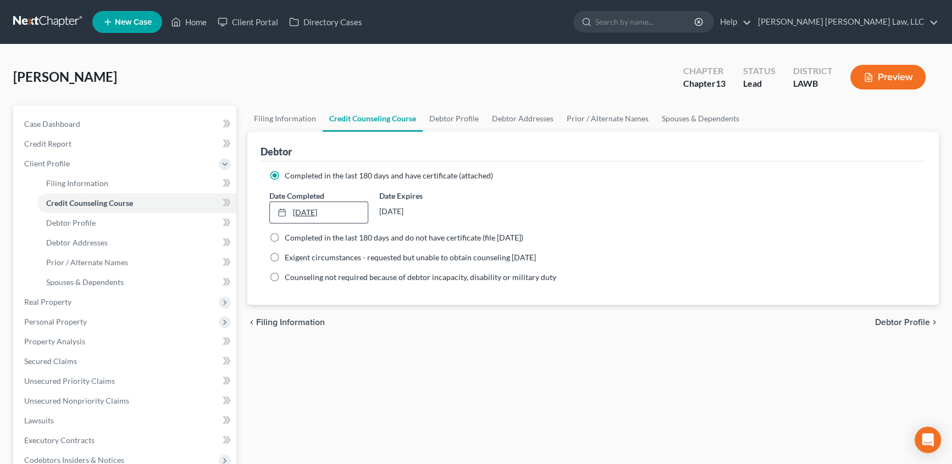
click at [304, 214] on link "12/16/2021" at bounding box center [319, 212] width 98 height 21
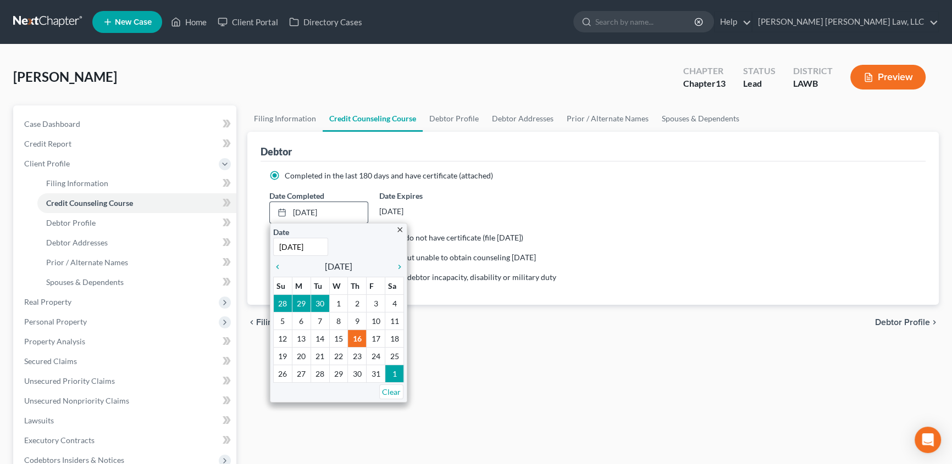
click at [279, 245] on input "12/16/2021" at bounding box center [300, 247] width 55 height 18
type input "1"
type input "08/18/2025"
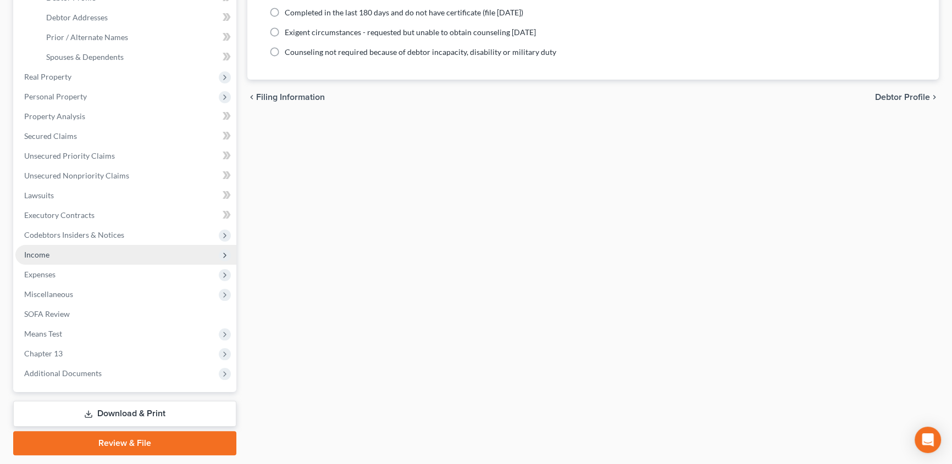
scroll to position [250, 0]
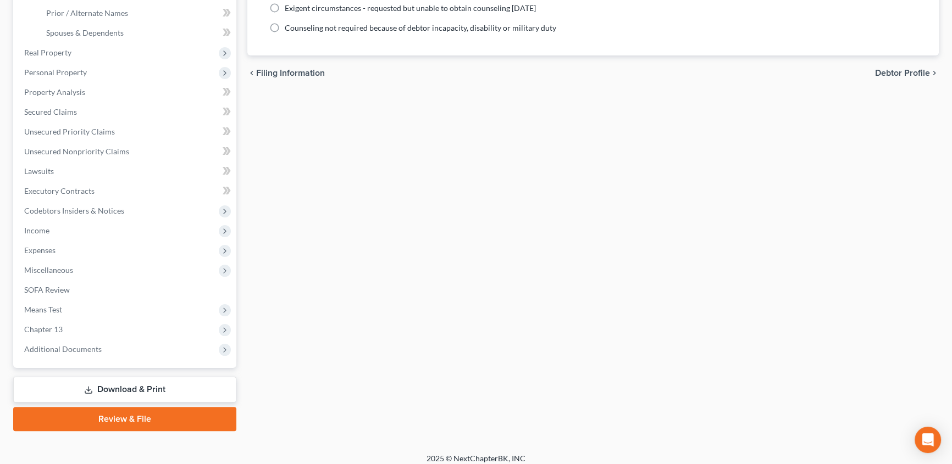
click at [155, 417] on link "Review & File" at bounding box center [124, 419] width 223 height 24
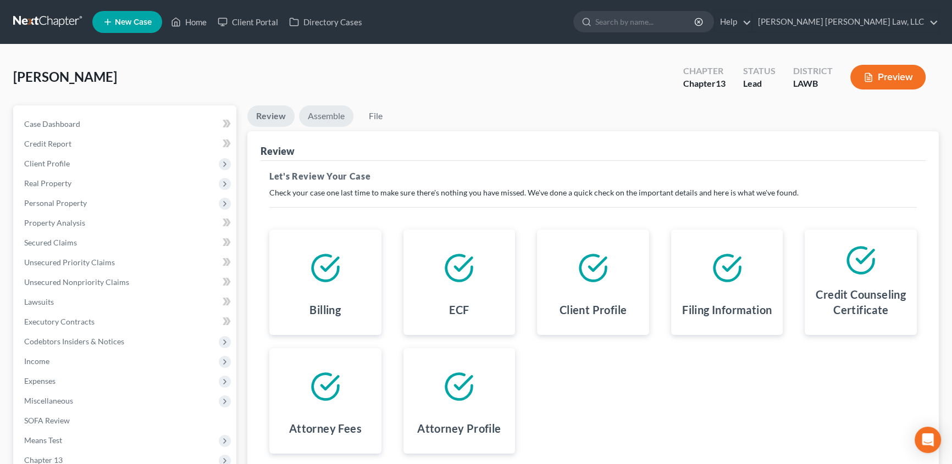
click at [328, 115] on link "Assemble" at bounding box center [326, 116] width 54 height 21
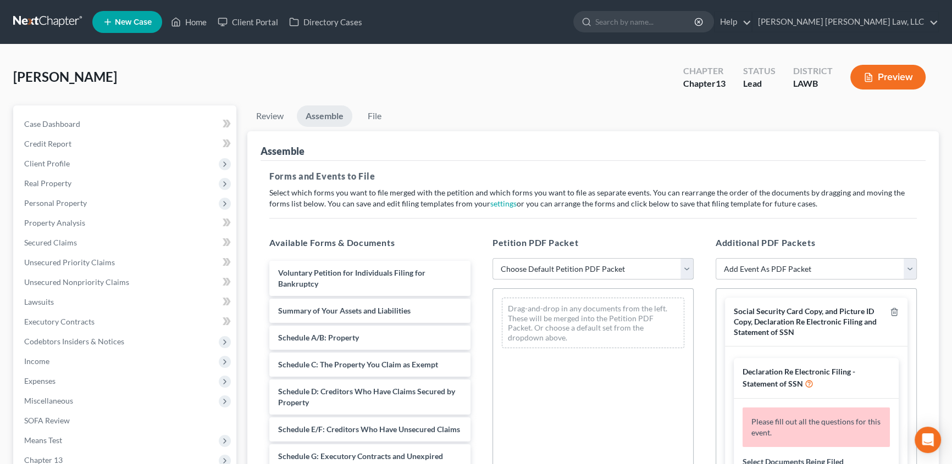
click at [552, 272] on select "Choose Default Petition PDF Packet Complete Bankruptcy Petition (all forms and …" at bounding box center [593, 269] width 201 height 22
select select "0"
click at [493, 258] on select "Choose Default Petition PDF Packet Complete Bankruptcy Petition (all forms and …" at bounding box center [593, 269] width 201 height 22
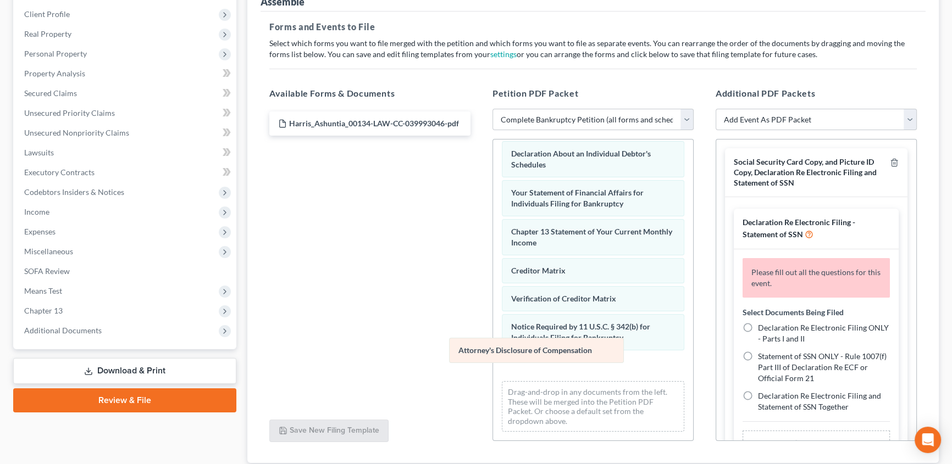
scroll to position [312, 0]
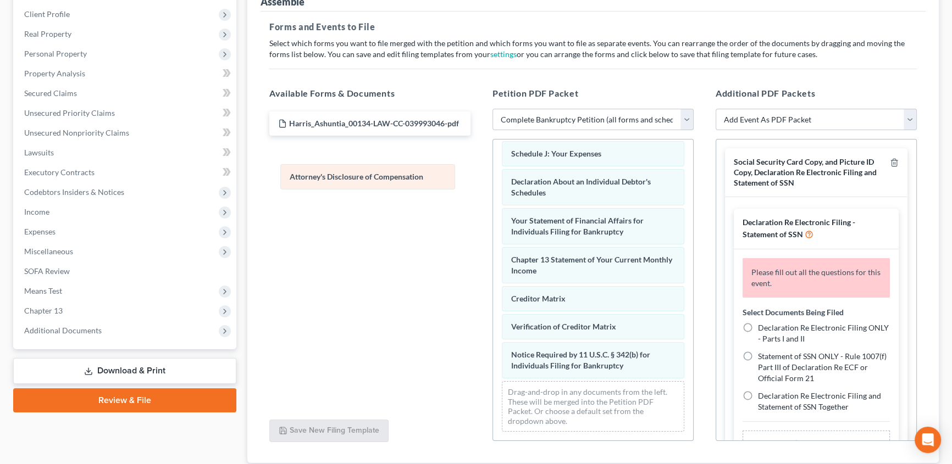
drag, startPoint x: 589, startPoint y: 366, endPoint x: 366, endPoint y: 173, distance: 294.6
click at [493, 173] on div "Attorney's Disclosure of Compensation Voluntary Petition for Individuals Filing…" at bounding box center [593, 138] width 200 height 605
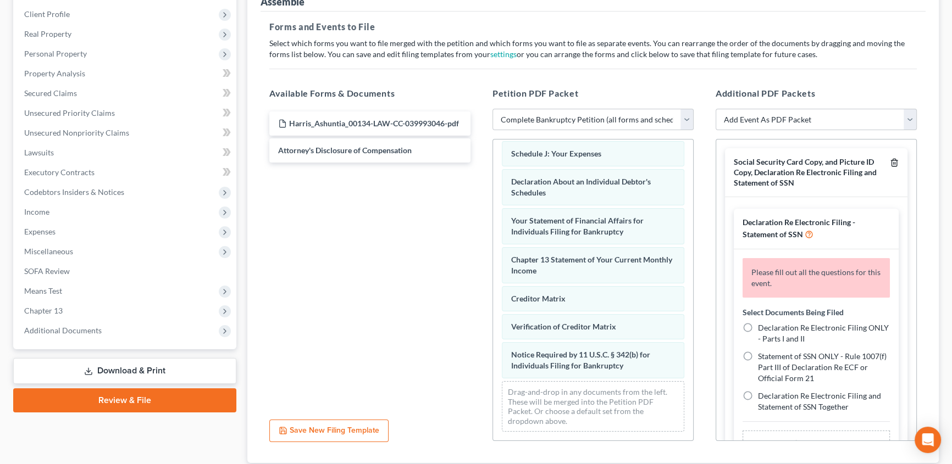
click at [890, 161] on icon "button" at bounding box center [894, 162] width 9 height 9
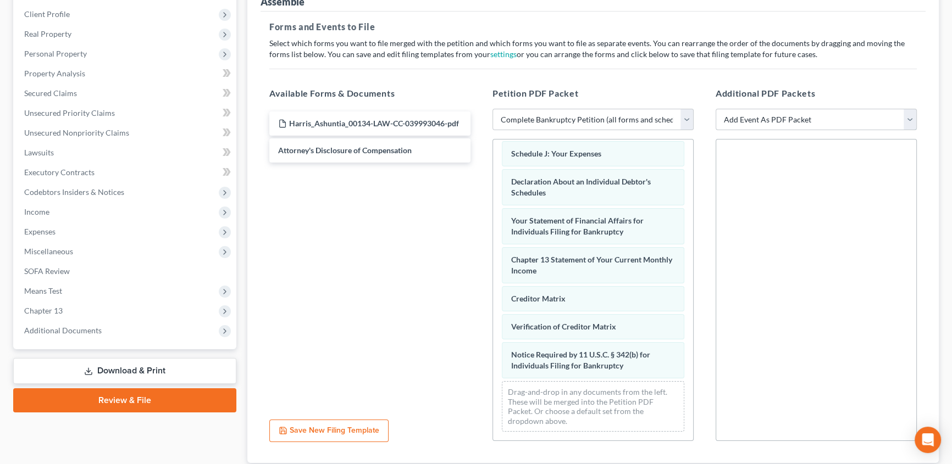
click at [764, 121] on select "Add Event As PDF Packet 20 Largest Unsecured Creditors Amended Creditor Matrix …" at bounding box center [816, 120] width 201 height 22
select select "9"
click at [716, 109] on select "Add Event As PDF Packet 20 Largest Unsecured Creditors Amended Creditor Matrix …" at bounding box center [816, 120] width 201 height 22
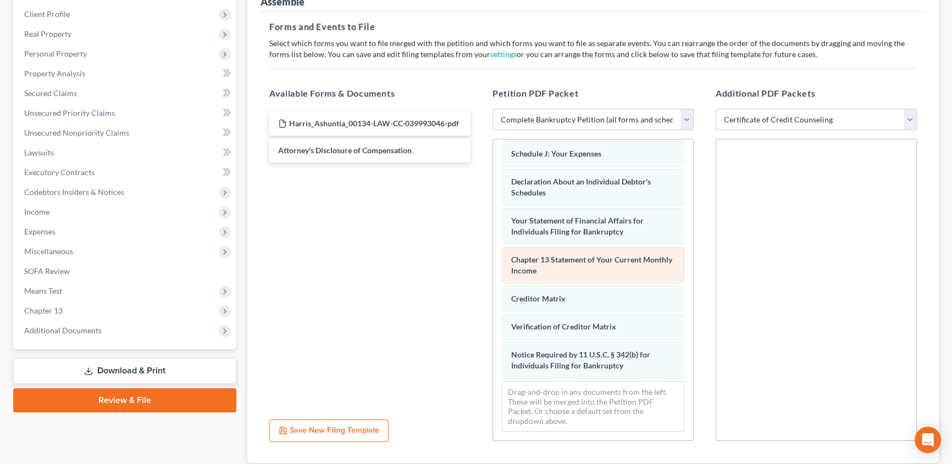
select select
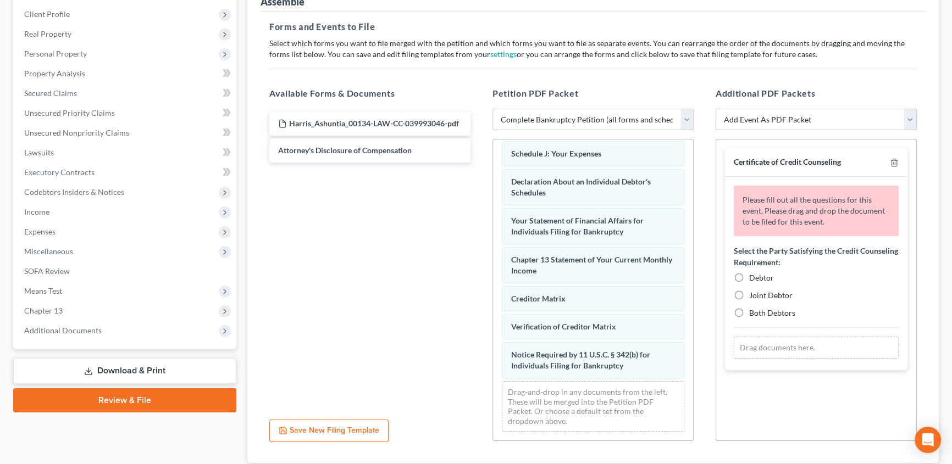
click at [749, 276] on label "Debtor" at bounding box center [761, 278] width 25 height 11
click at [754, 276] on input "Debtor" at bounding box center [757, 276] width 7 height 7
radio input "true"
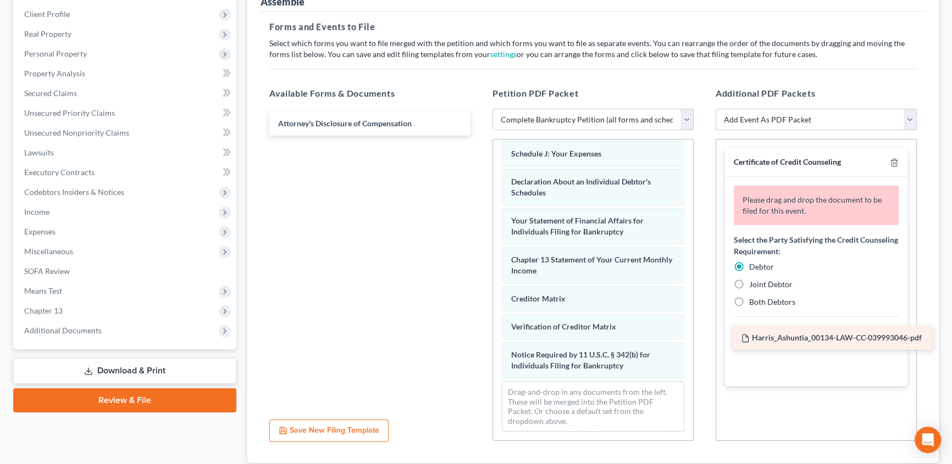
drag, startPoint x: 336, startPoint y: 119, endPoint x: 799, endPoint y: 335, distance: 510.8
click at [479, 136] on div "Harris_Ashuntia_00134-LAW-CC-039993046-pdf Harris_Ashuntia_00134-LAW-CC-0399930…" at bounding box center [370, 124] width 219 height 24
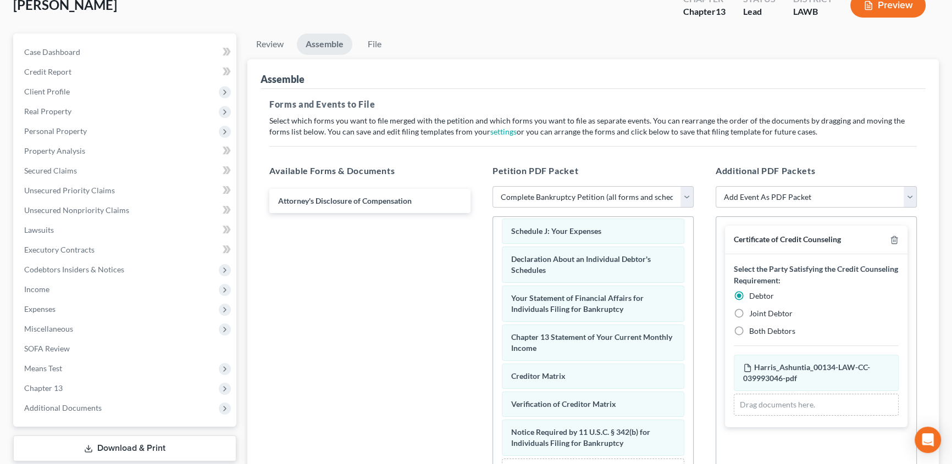
scroll to position [49, 0]
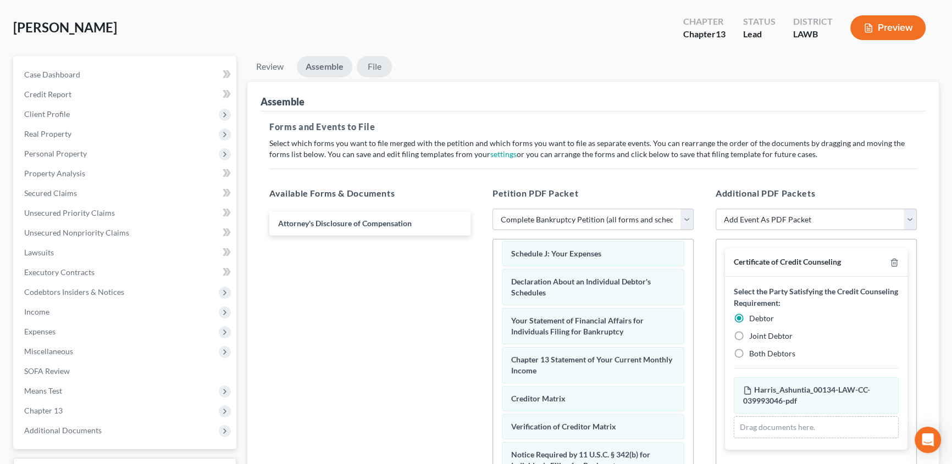
click at [381, 63] on link "File" at bounding box center [374, 66] width 35 height 21
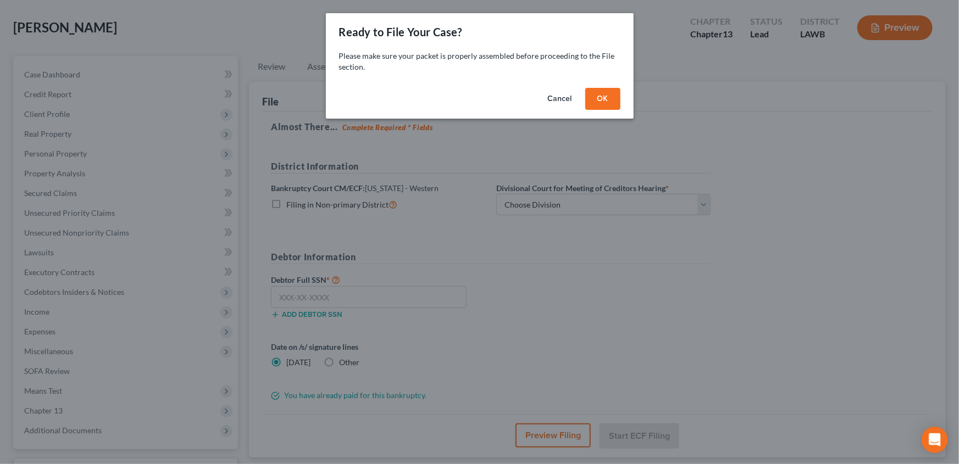
click at [609, 102] on button "OK" at bounding box center [602, 99] width 35 height 22
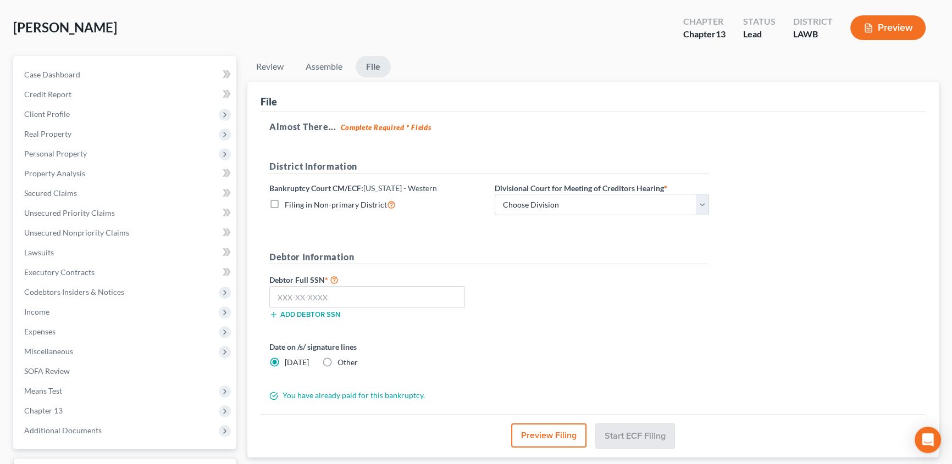
click at [285, 203] on label "Filing in Non-primary District" at bounding box center [340, 204] width 111 height 13
click at [289, 203] on input "Filing in Non-primary District" at bounding box center [292, 201] width 7 height 7
checkbox input "true"
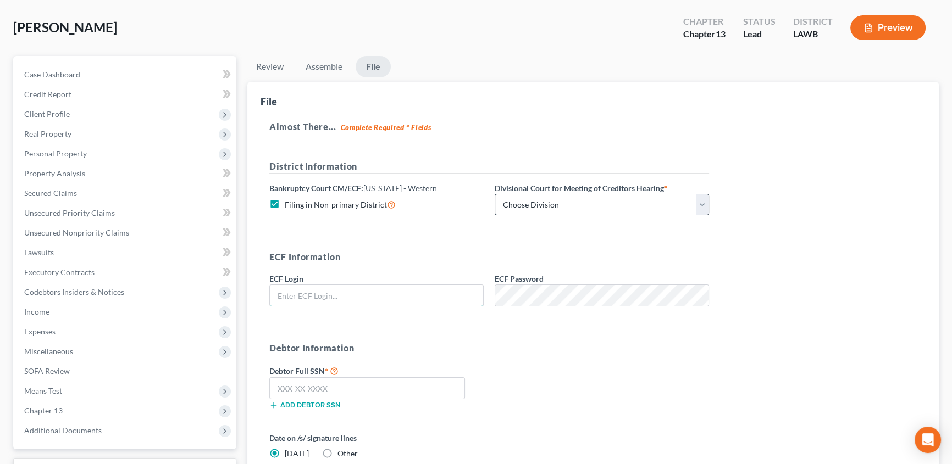
type input "eoyoung3p"
click at [519, 206] on select "Choose Division [GEOGRAPHIC_DATA] [GEOGRAPHIC_DATA]-[GEOGRAPHIC_DATA] Lake [PER…" at bounding box center [602, 205] width 214 height 22
select select "3"
click at [495, 194] on select "Choose Division [GEOGRAPHIC_DATA] [GEOGRAPHIC_DATA]-[GEOGRAPHIC_DATA] Lake [PER…" at bounding box center [602, 205] width 214 height 22
click at [273, 383] on input "text" at bounding box center [367, 389] width 196 height 22
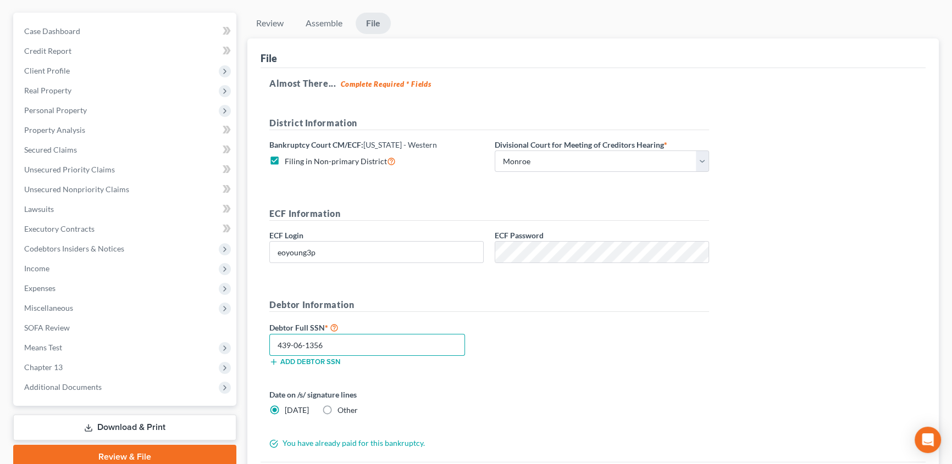
scroll to position [200, 0]
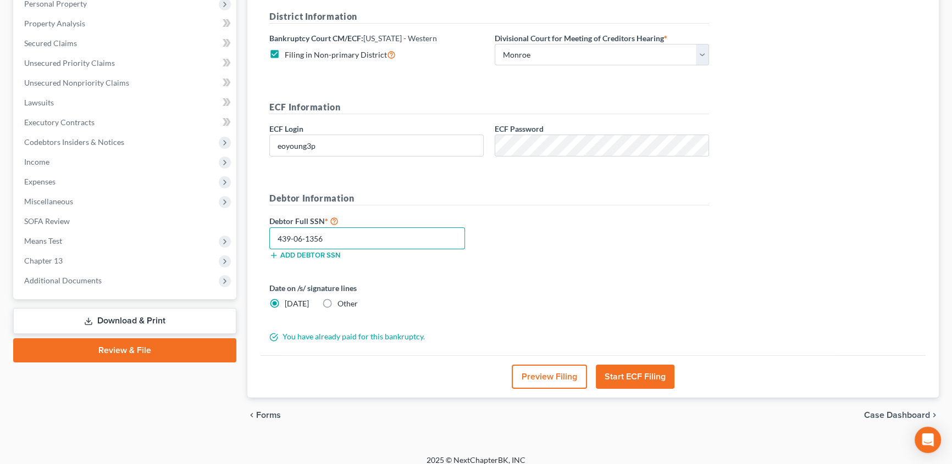
type input "439-06-1356"
click at [612, 379] on button "Start ECF Filing" at bounding box center [635, 377] width 79 height 24
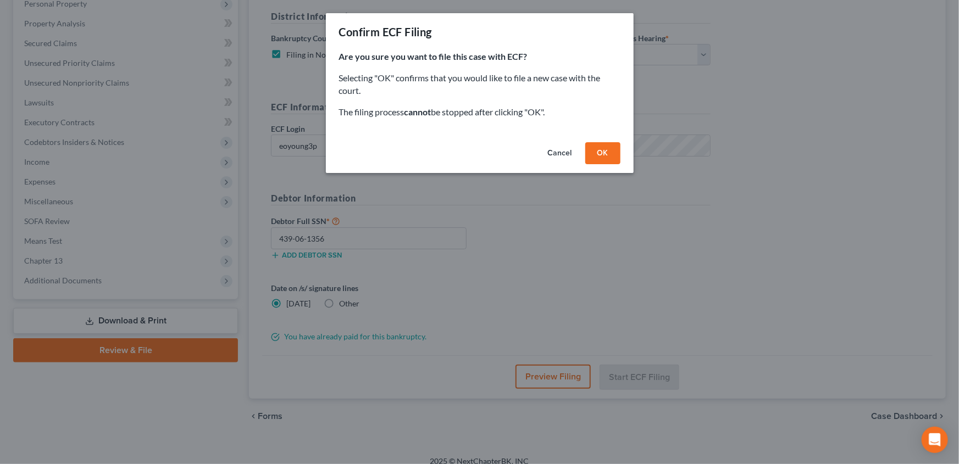
click at [604, 157] on button "OK" at bounding box center [602, 153] width 35 height 22
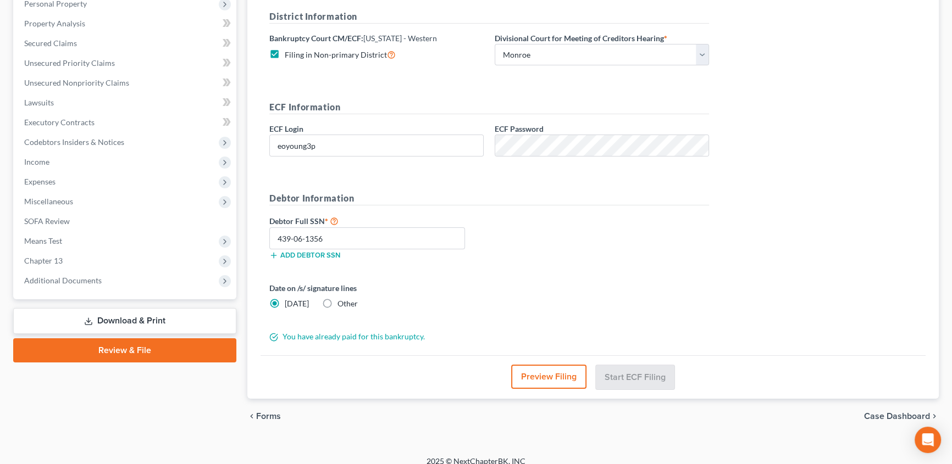
scroll to position [138, 0]
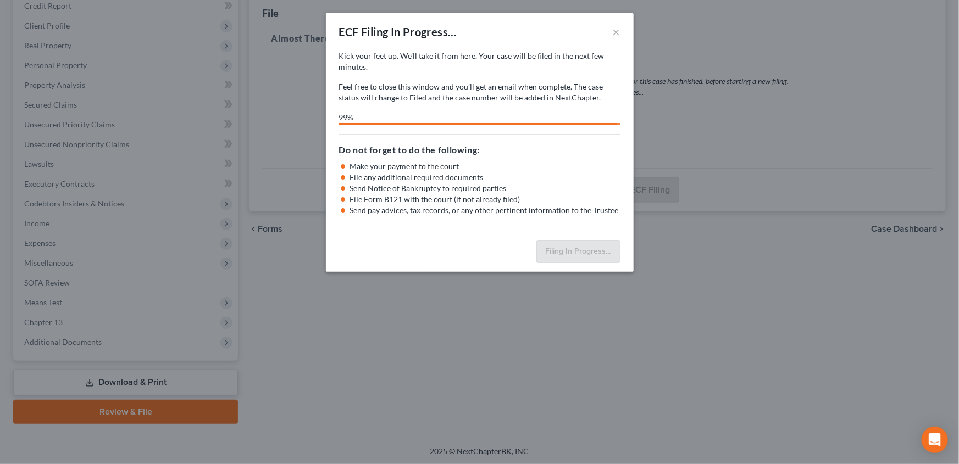
select select "3"
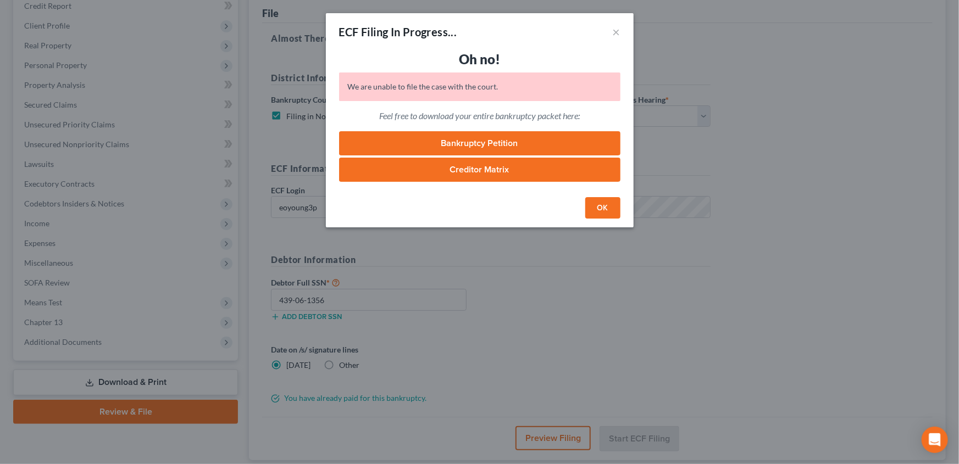
click at [602, 217] on button "OK" at bounding box center [602, 208] width 35 height 22
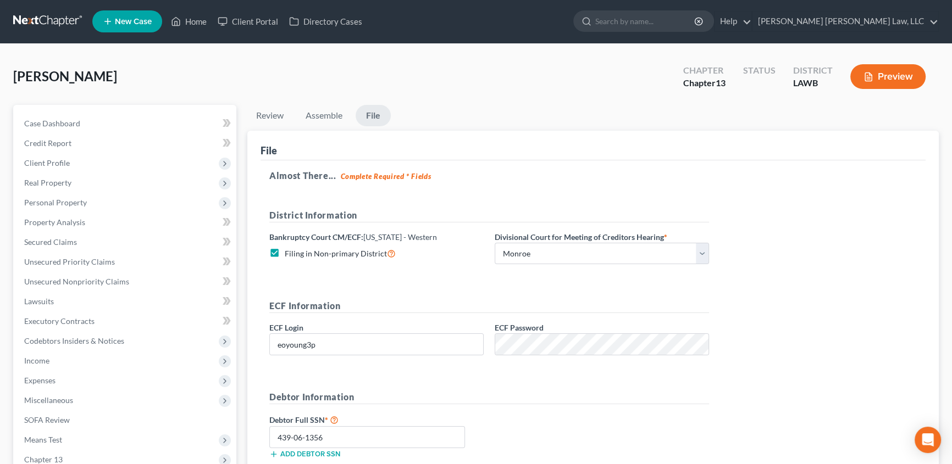
scroll to position [0, 0]
click at [317, 120] on link "Assemble" at bounding box center [324, 116] width 54 height 21
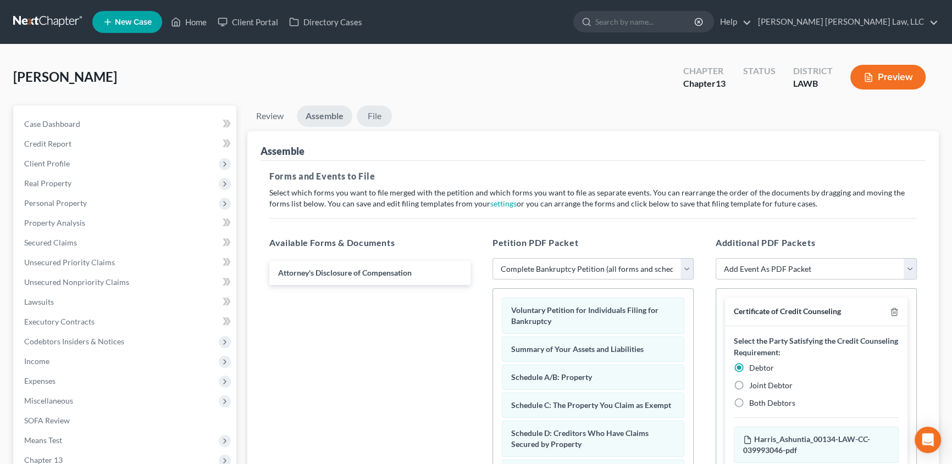
click at [374, 114] on link "File" at bounding box center [374, 116] width 35 height 21
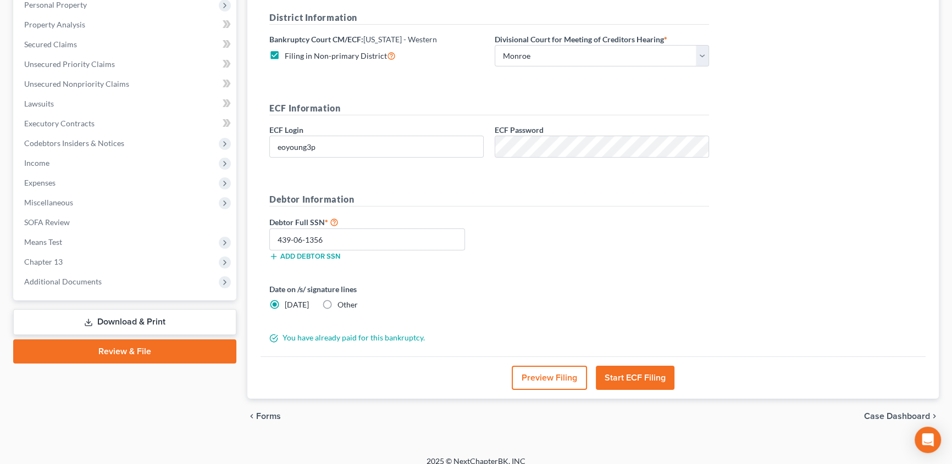
scroll to position [200, 0]
click at [639, 374] on button "Start ECF Filing" at bounding box center [635, 377] width 79 height 24
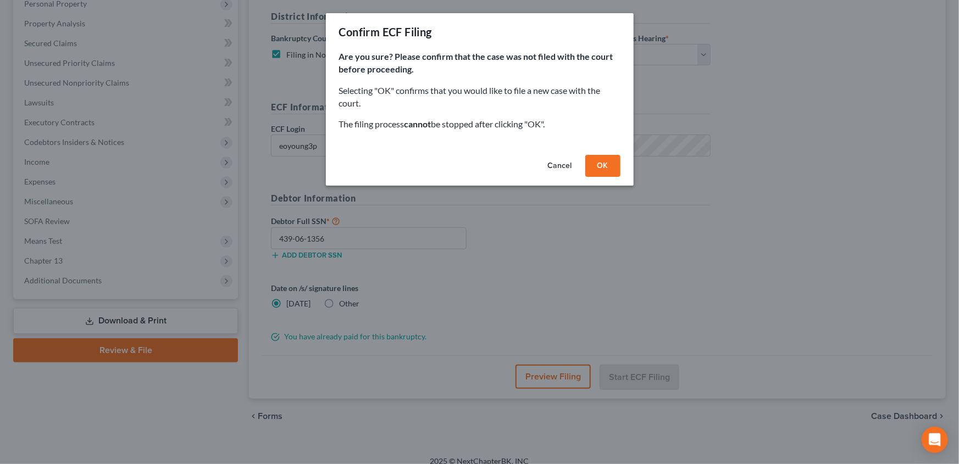
drag, startPoint x: 594, startPoint y: 175, endPoint x: 523, endPoint y: 170, distance: 70.5
click at [594, 174] on button "OK" at bounding box center [602, 166] width 35 height 22
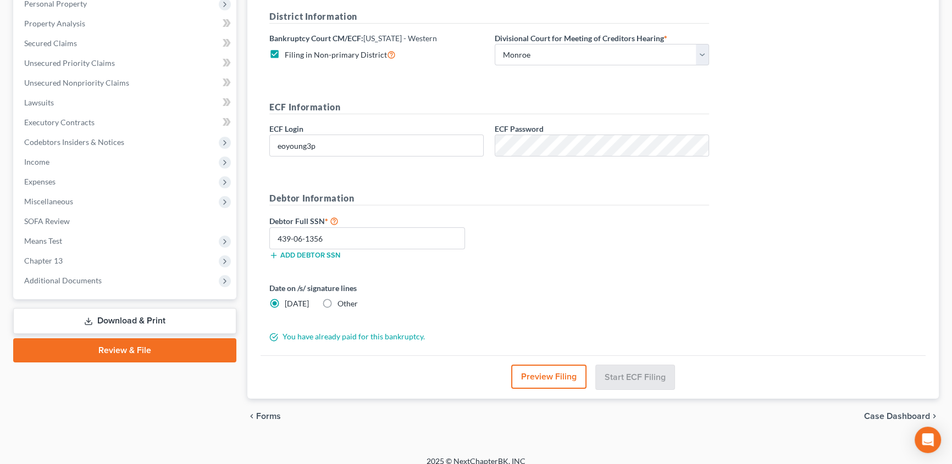
scroll to position [138, 0]
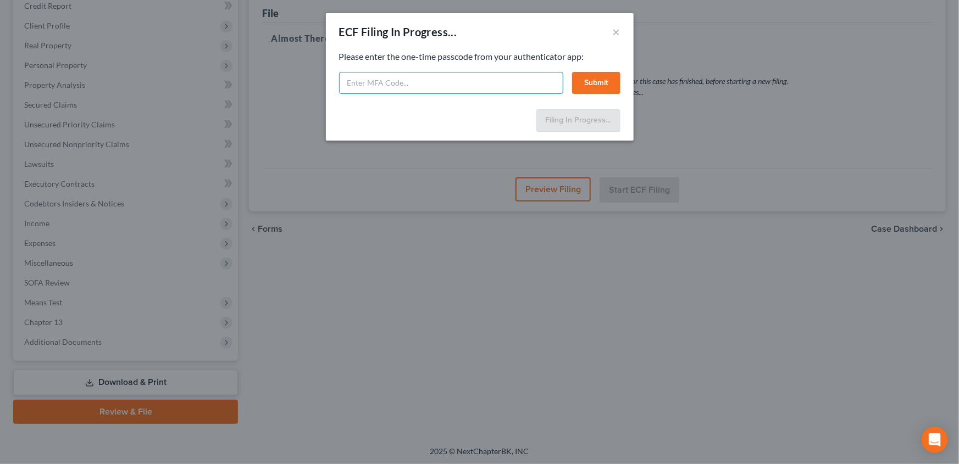
click at [416, 81] on input "text" at bounding box center [451, 83] width 224 height 22
type input "557910"
click at [593, 89] on button "Submit" at bounding box center [596, 83] width 48 height 22
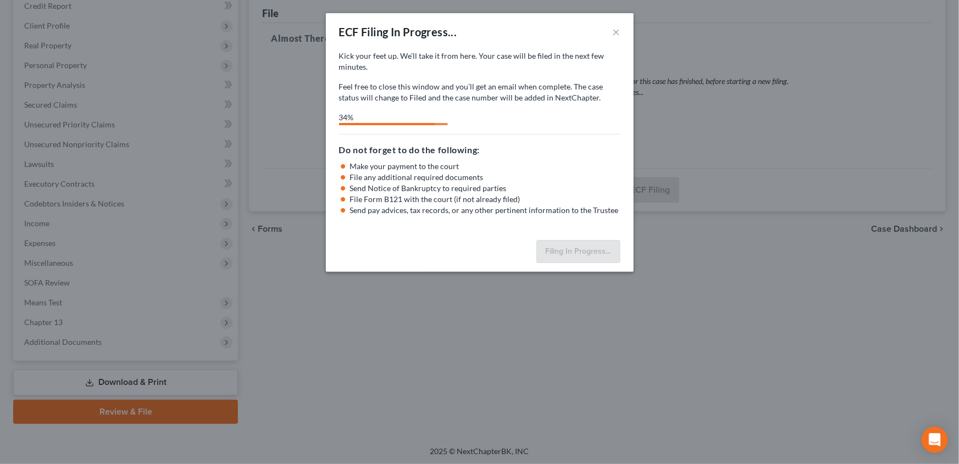
select select "3"
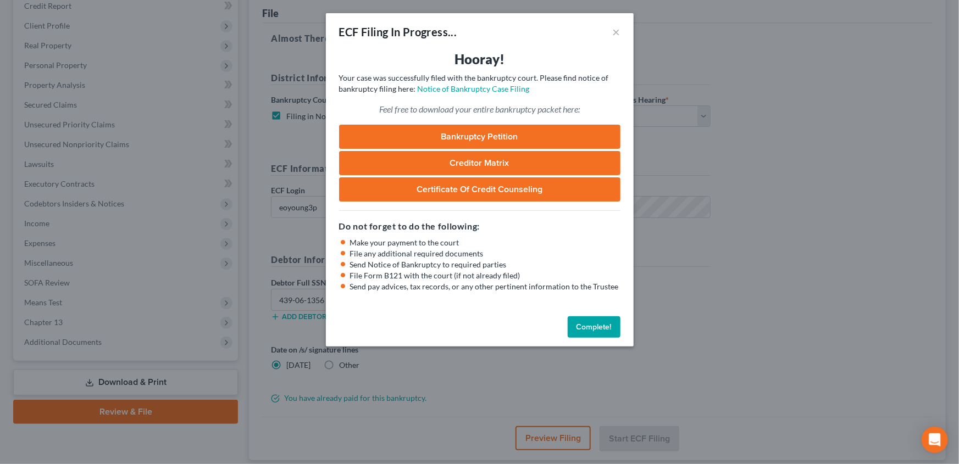
click at [586, 334] on button "Complete!" at bounding box center [594, 328] width 53 height 22
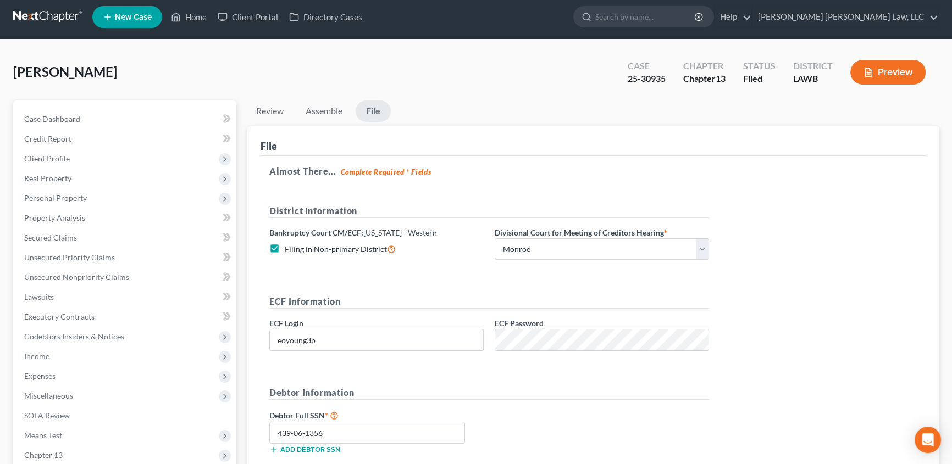
scroll to position [0, 0]
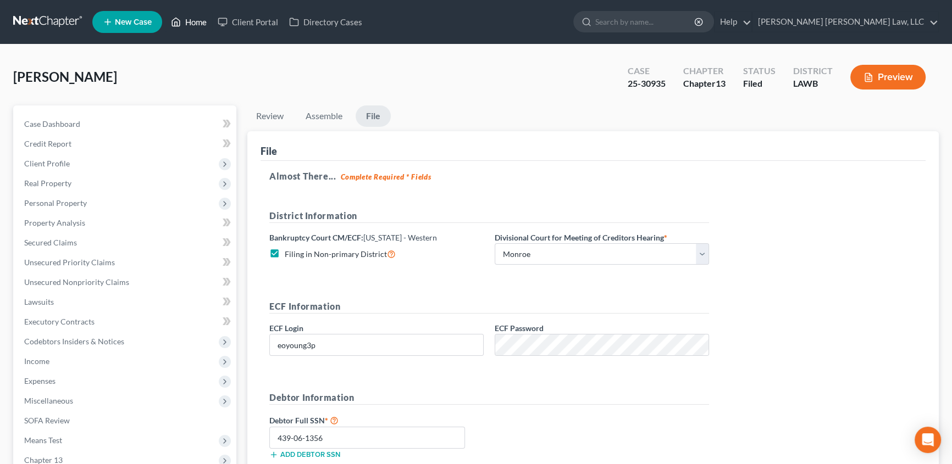
click at [188, 16] on link "Home" at bounding box center [188, 22] width 47 height 20
